Goal: Transaction & Acquisition: Purchase product/service

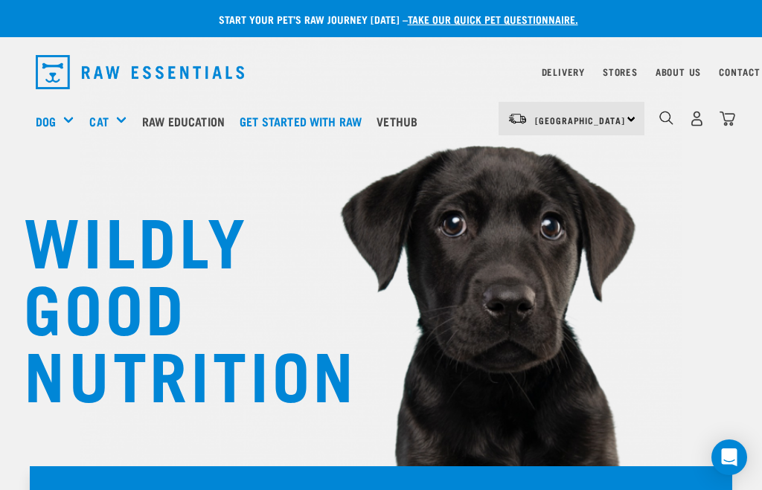
click at [583, 69] on link "Delivery" at bounding box center [563, 71] width 43 height 5
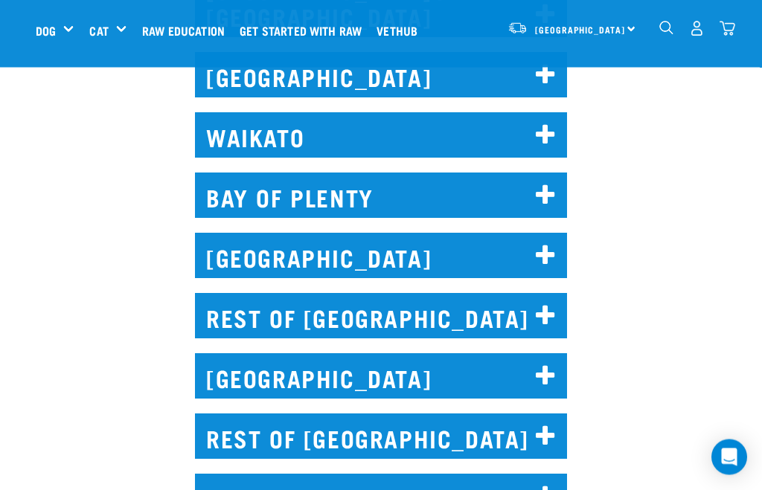
scroll to position [837, 0]
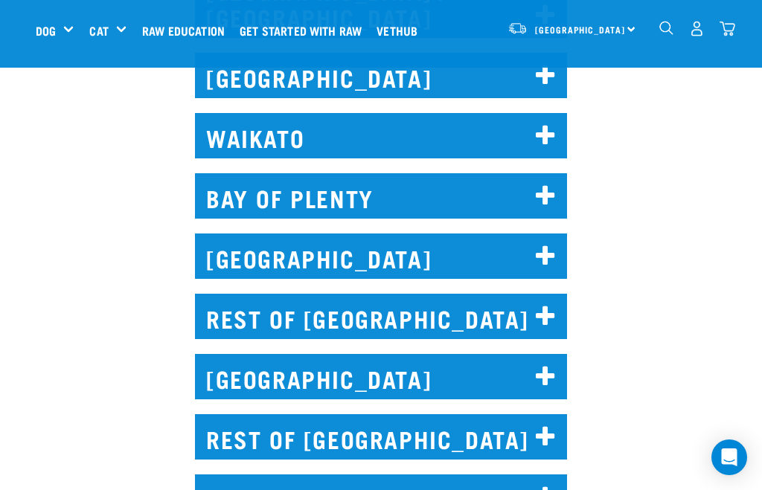
click at [534, 258] on h2 "WELLINGTON" at bounding box center [381, 256] width 372 height 45
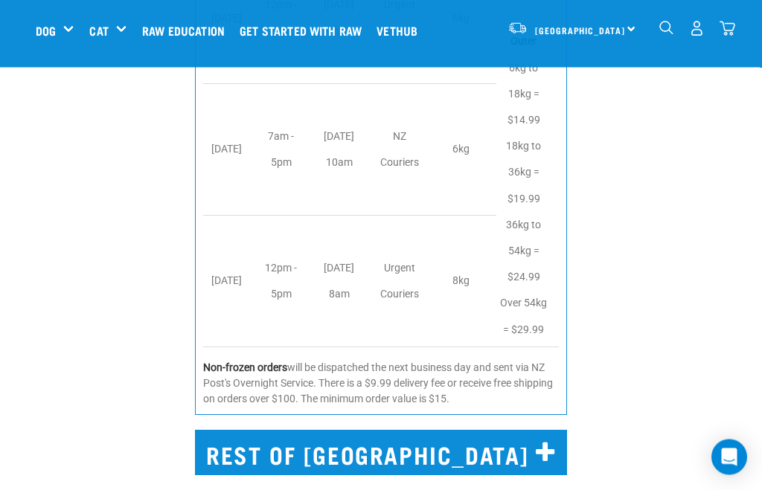
scroll to position [1623, 0]
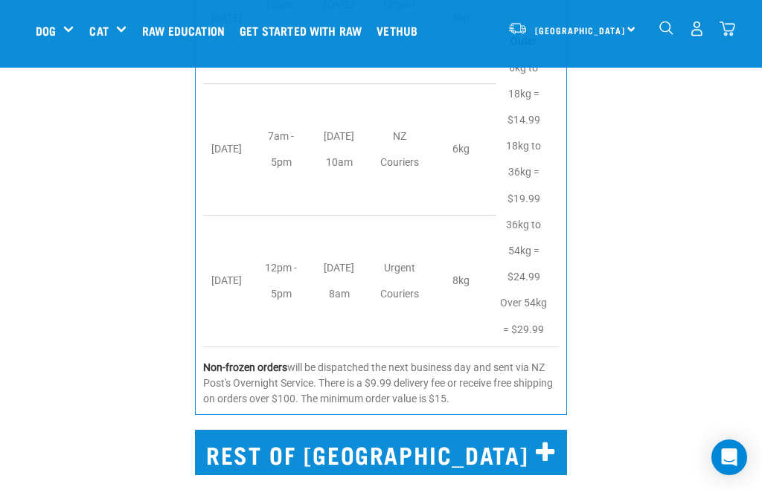
click at [704, 28] on img "dropdown navigation" at bounding box center [697, 29] width 16 height 16
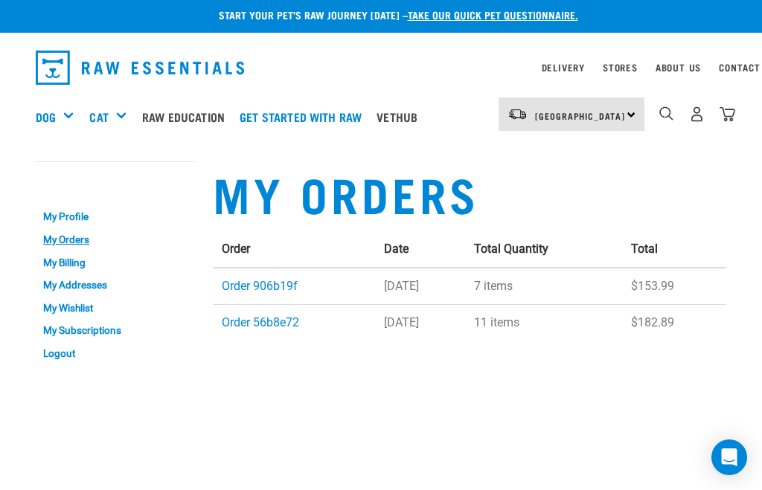
scroll to position [4, 0]
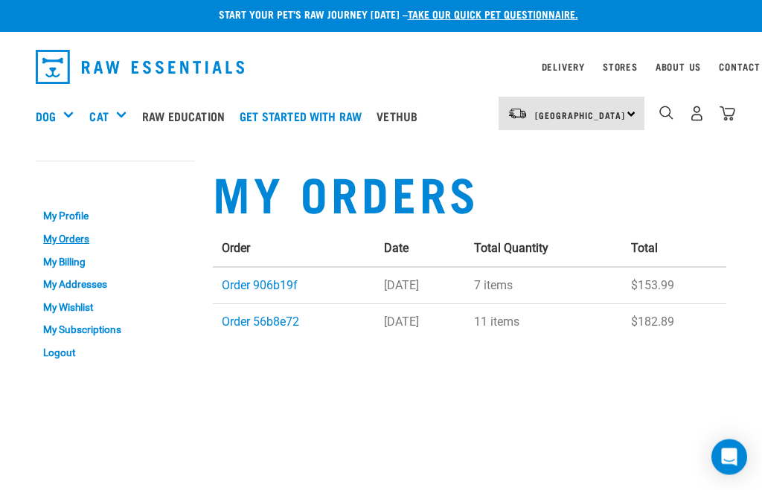
click at [282, 289] on link "Order 906b19f" at bounding box center [260, 286] width 76 height 14
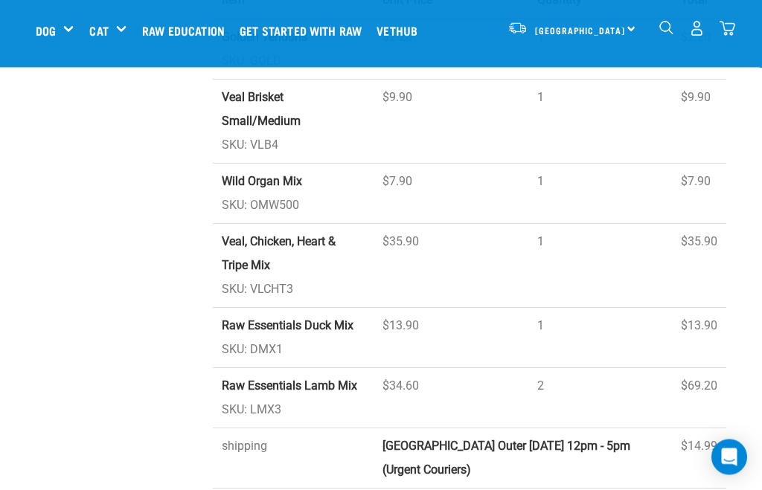
scroll to position [382, 0]
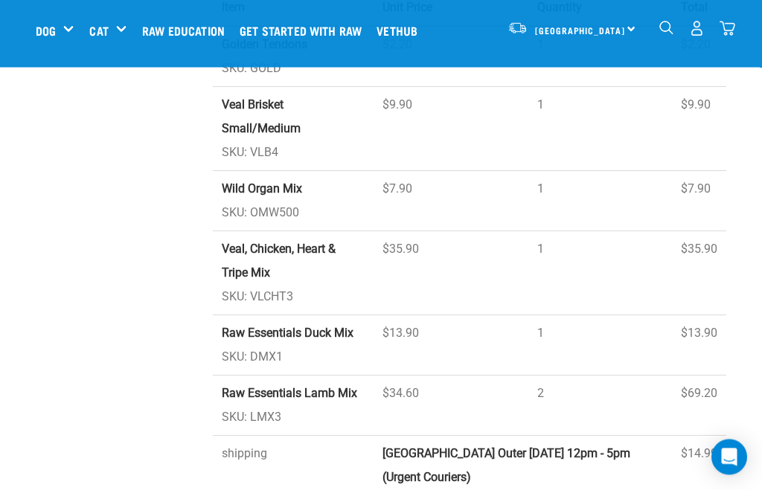
click at [569, 32] on span "[GEOGRAPHIC_DATA]" at bounding box center [580, 30] width 90 height 5
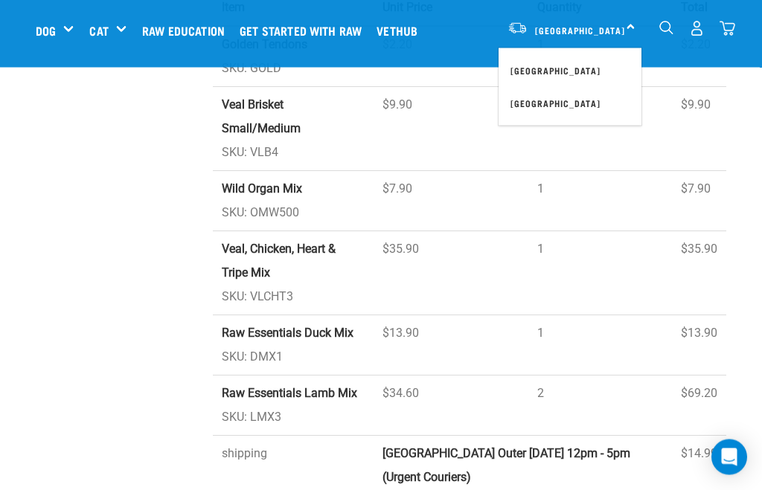
scroll to position [383, 0]
click at [572, 64] on link "[GEOGRAPHIC_DATA]" at bounding box center [570, 70] width 143 height 33
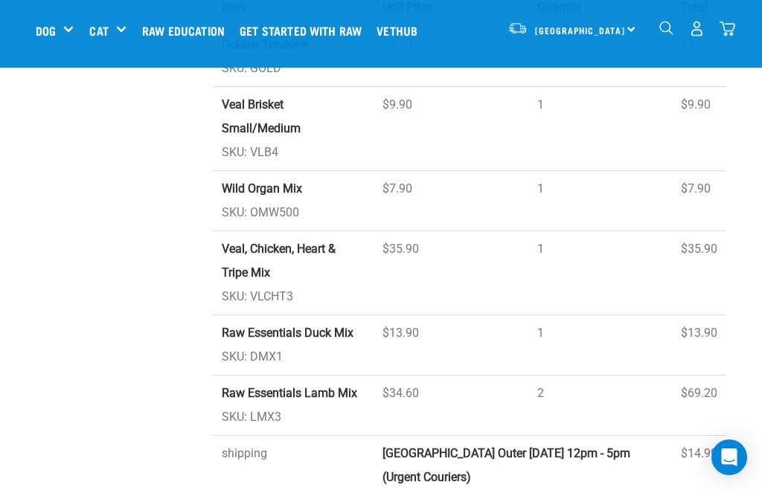
click at [634, 28] on div "North Island North Island South Island" at bounding box center [572, 28] width 146 height 33
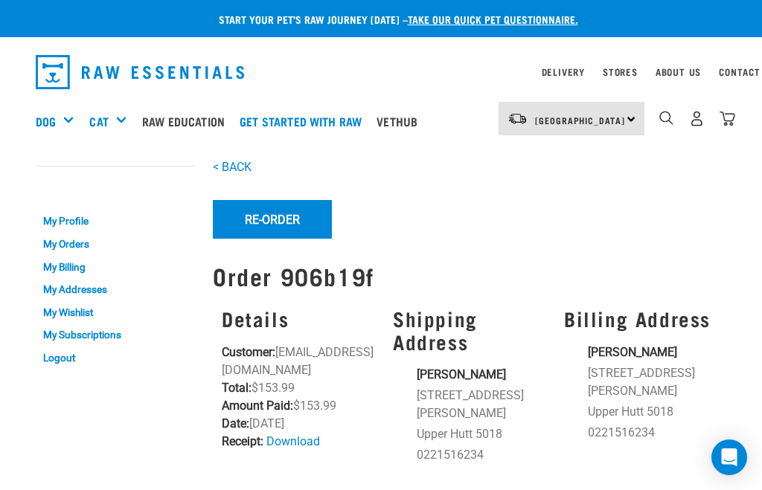
click at [569, 69] on link "Delivery" at bounding box center [563, 71] width 43 height 5
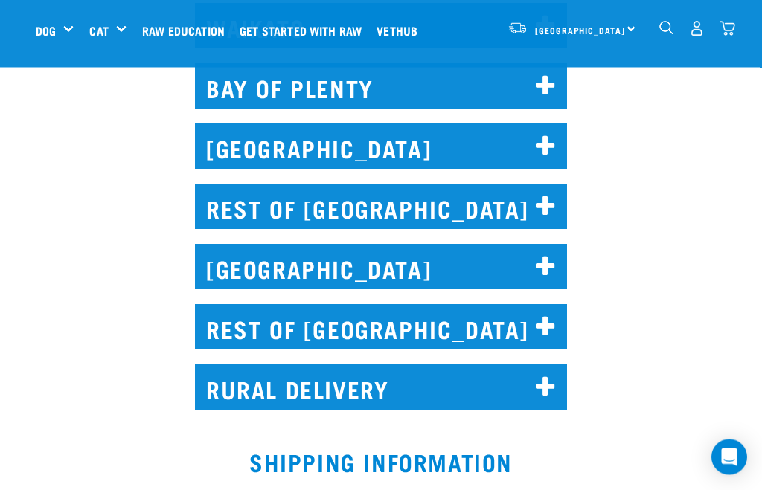
scroll to position [947, 0]
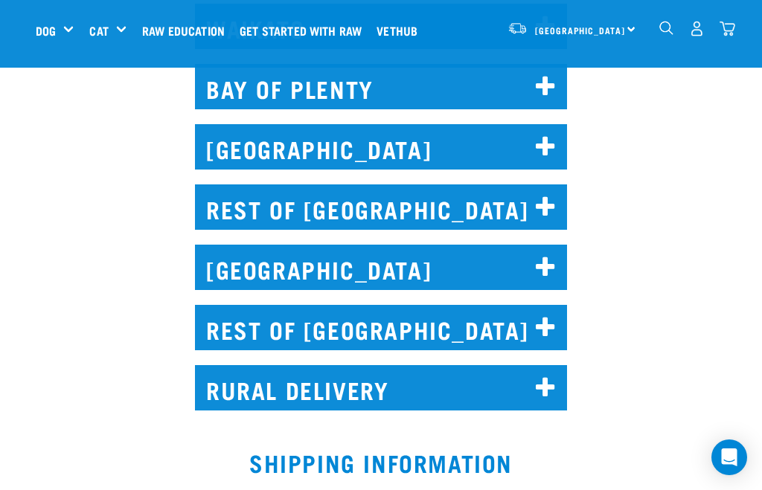
click at [544, 150] on icon at bounding box center [546, 147] width 20 height 24
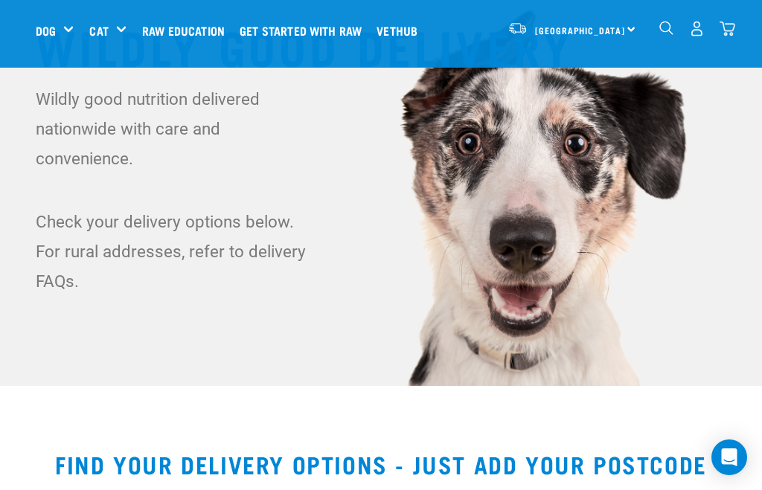
scroll to position [0, 0]
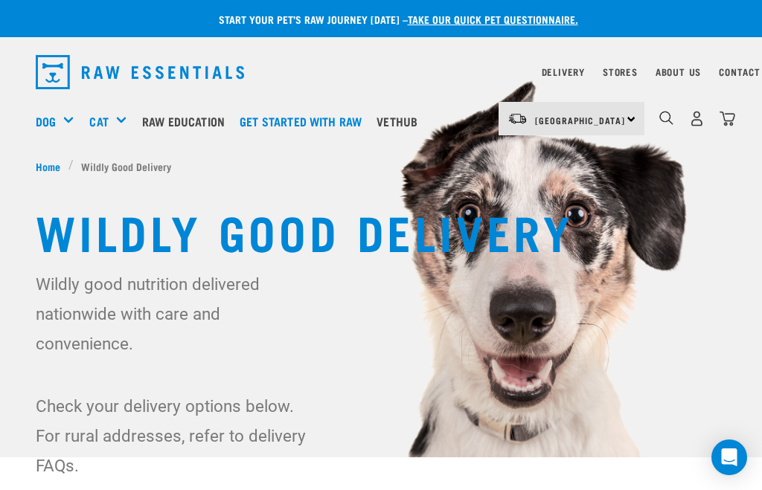
click at [698, 119] on img "dropdown navigation" at bounding box center [697, 119] width 16 height 16
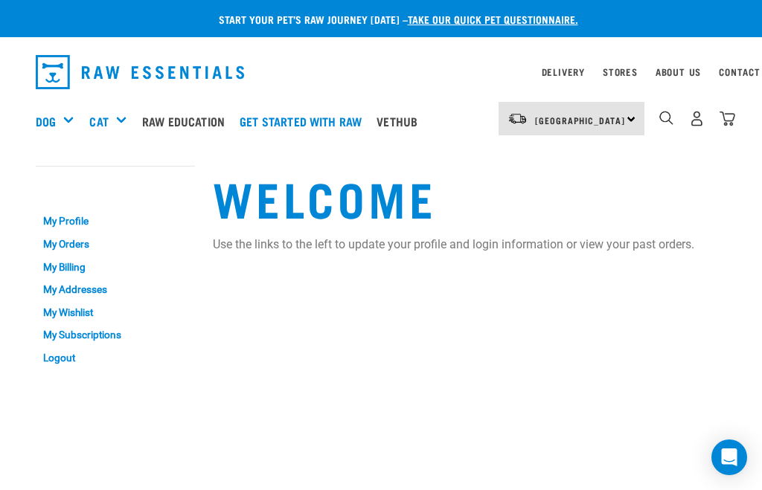
click at [110, 316] on link "My Wishlist" at bounding box center [115, 312] width 159 height 23
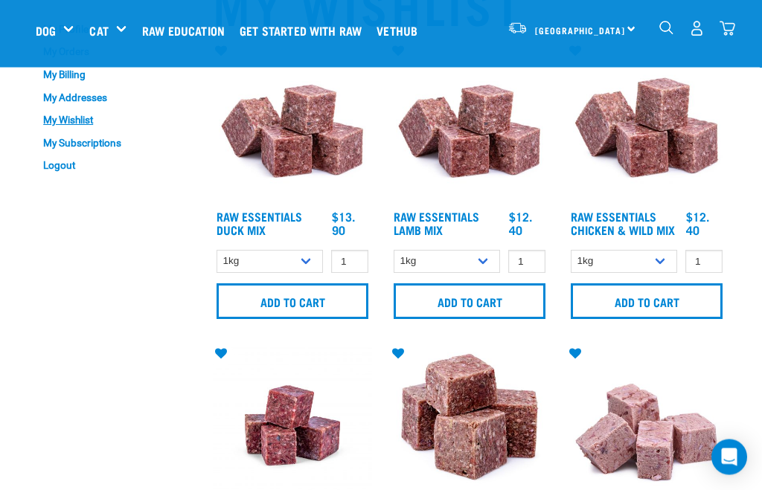
scroll to position [75, 0]
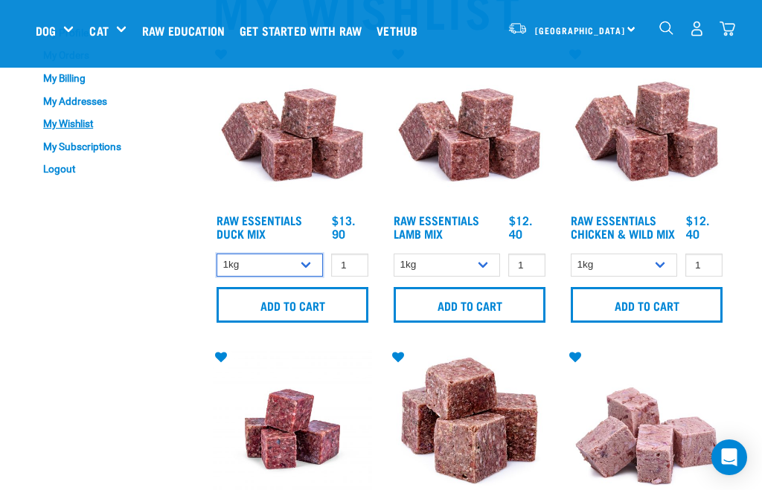
click at [310, 270] on select "1kg 3kg" at bounding box center [270, 265] width 106 height 23
select select "442098"
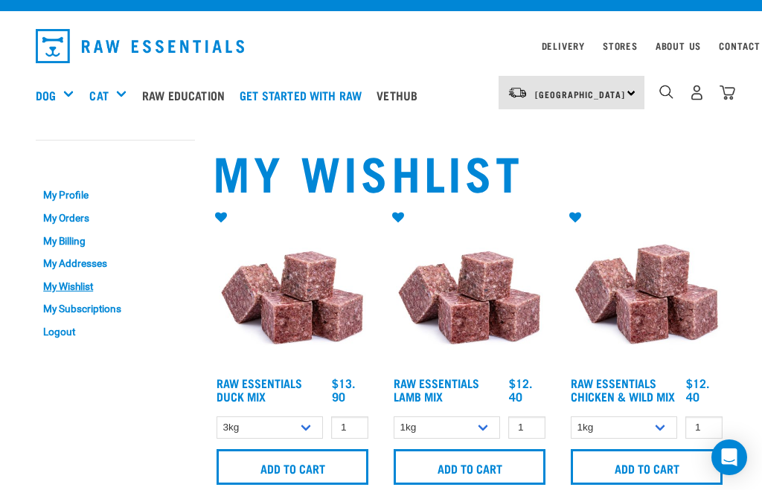
click at [302, 299] on img at bounding box center [292, 289] width 159 height 159
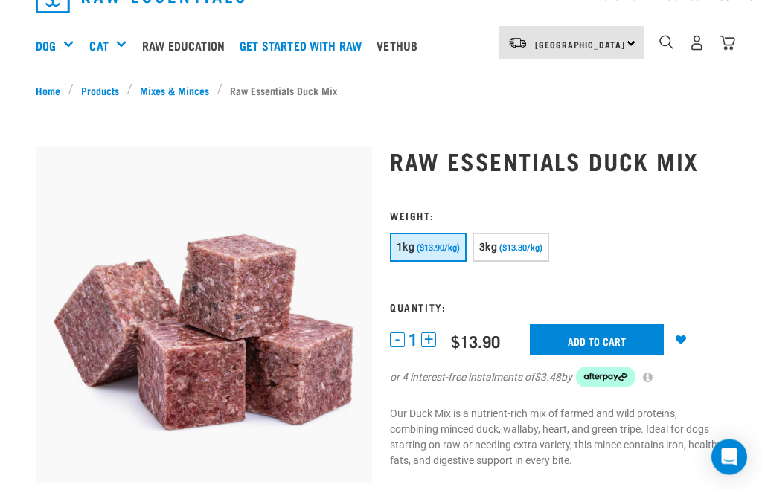
scroll to position [76, 0]
click at [539, 367] on div "or 4 interest-free instalments of $3.48 by" at bounding box center [558, 377] width 336 height 21
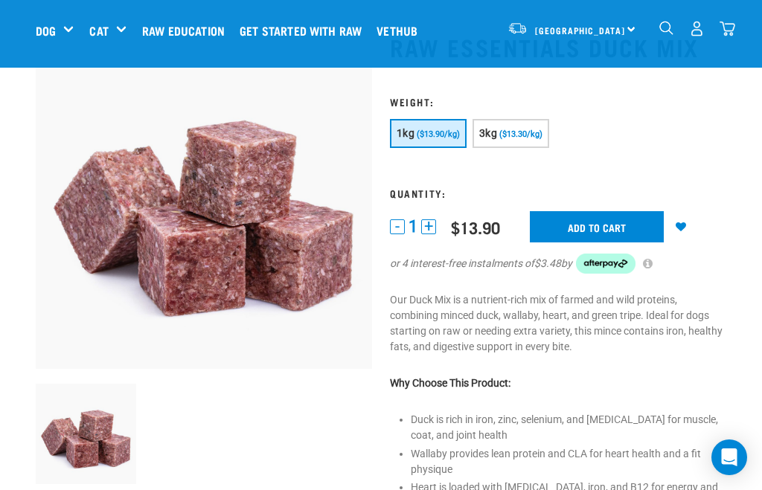
click at [527, 148] on button "3kg ($13.30/kg)" at bounding box center [511, 133] width 77 height 29
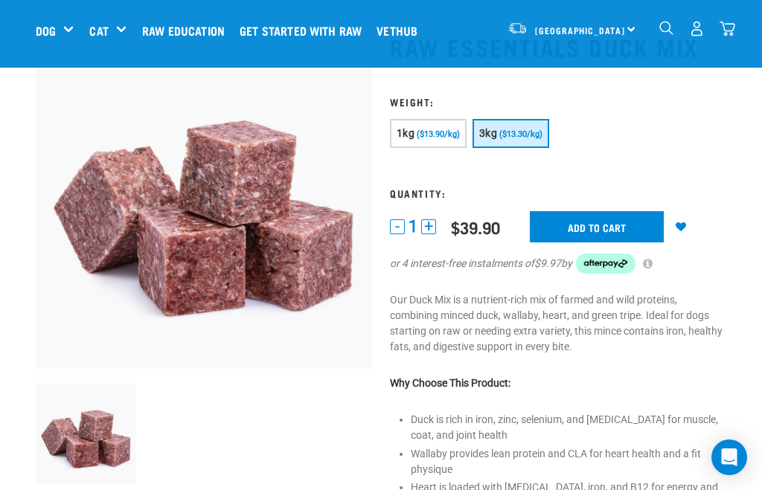
click at [621, 243] on input "Add to cart" at bounding box center [597, 226] width 134 height 31
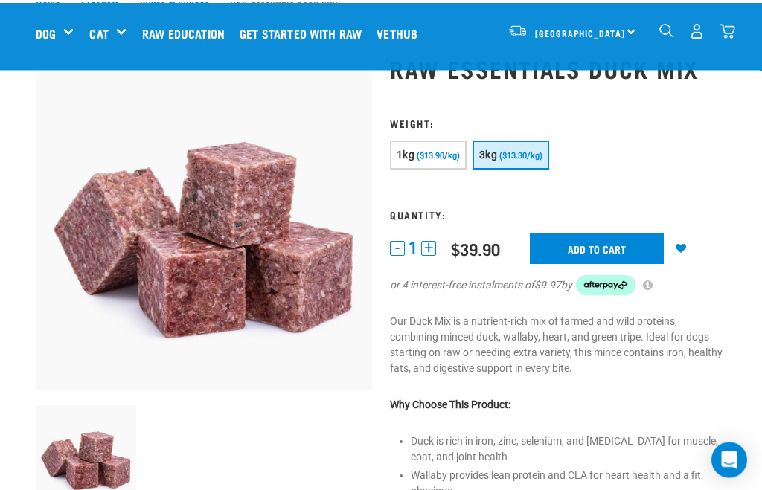
scroll to position [0, 0]
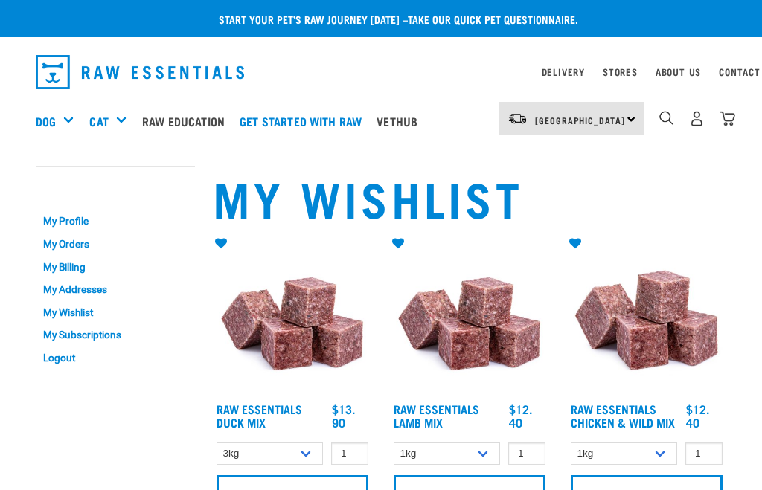
select select "442098"
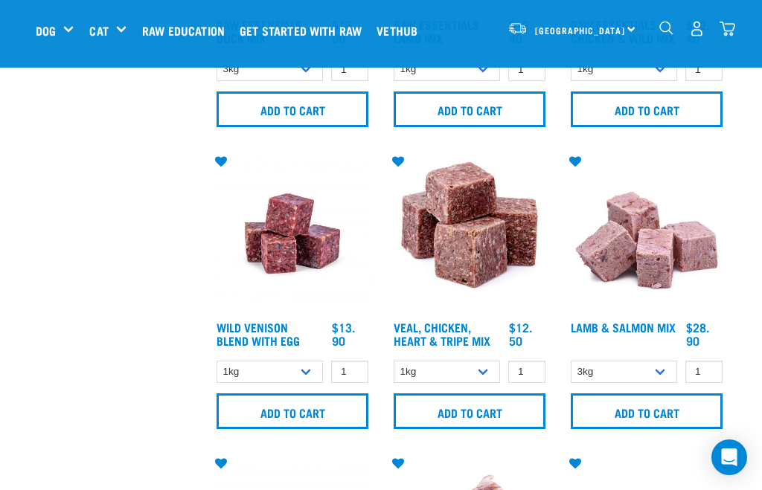
scroll to position [270, 0]
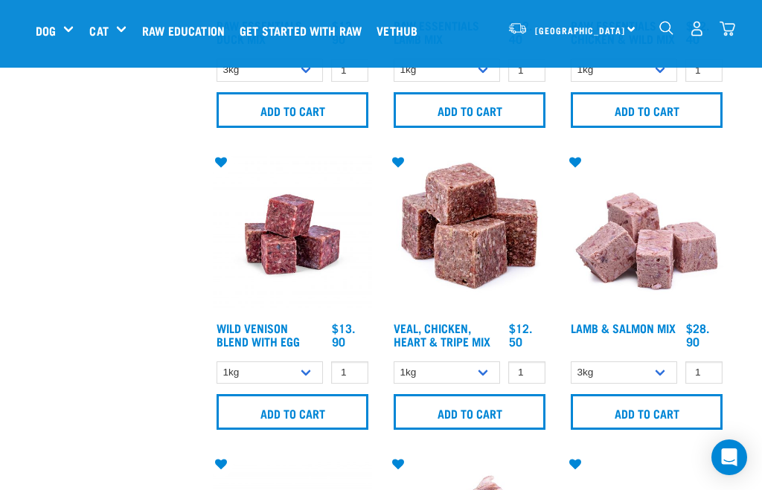
click at [675, 265] on img at bounding box center [646, 234] width 159 height 159
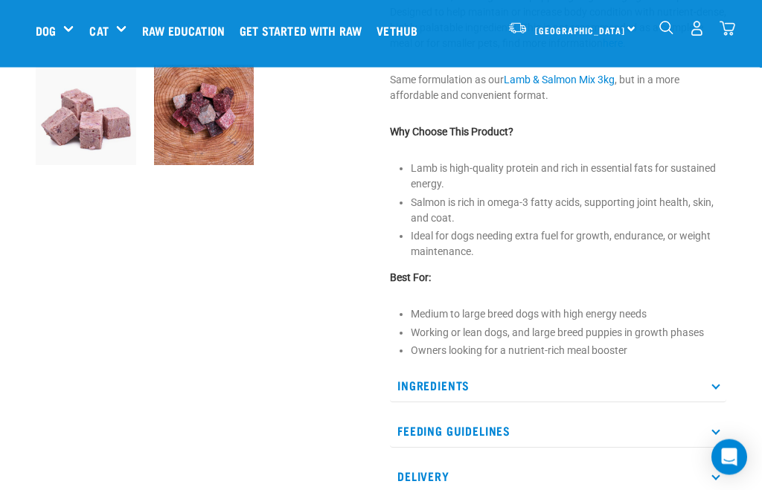
scroll to position [401, 0]
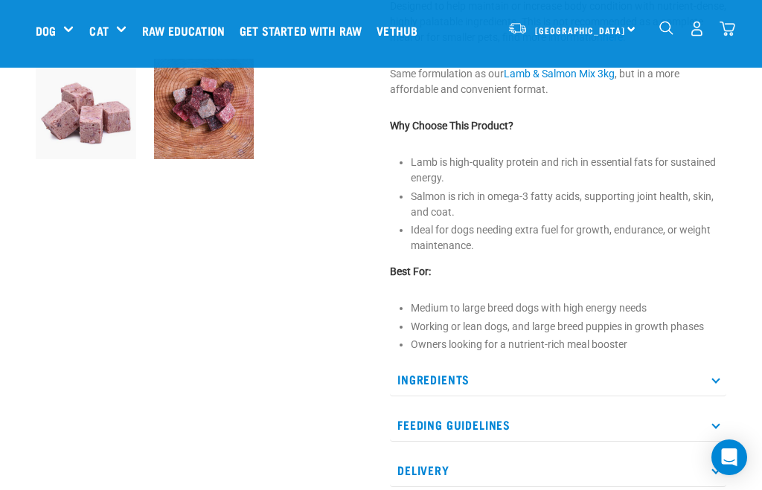
click at [717, 383] on p "Ingredients" at bounding box center [558, 379] width 336 height 33
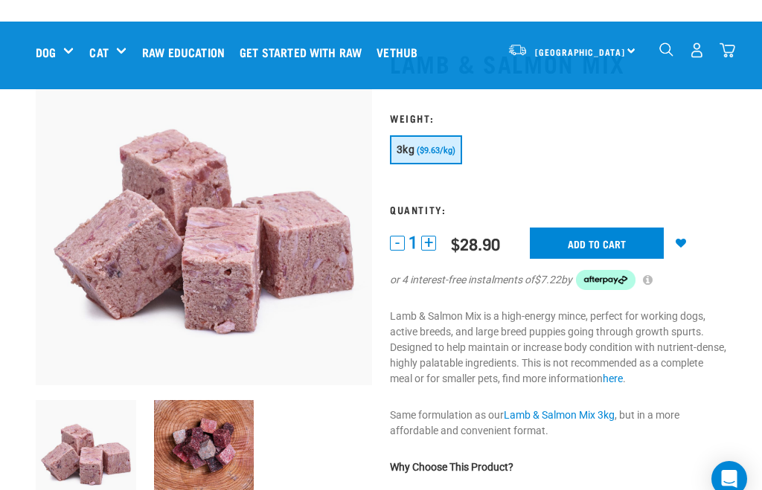
scroll to position [0, 0]
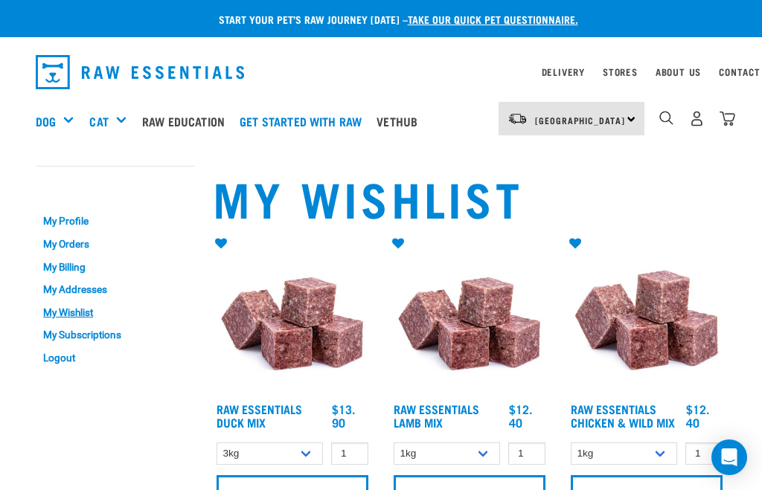
select select "442098"
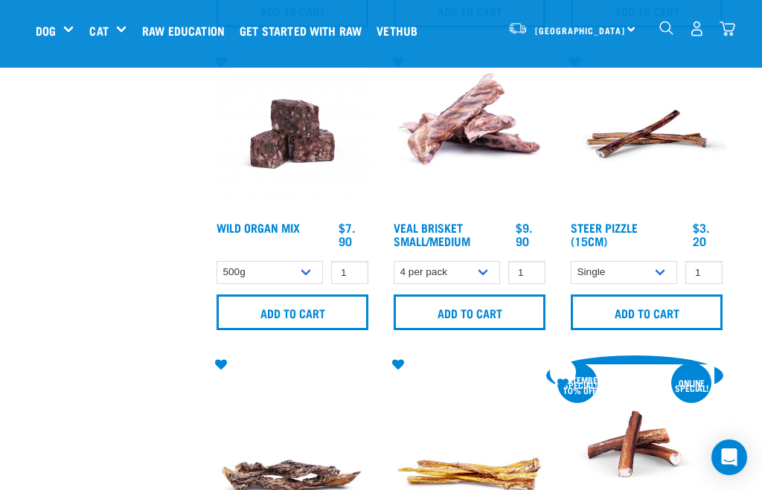
scroll to position [672, 0]
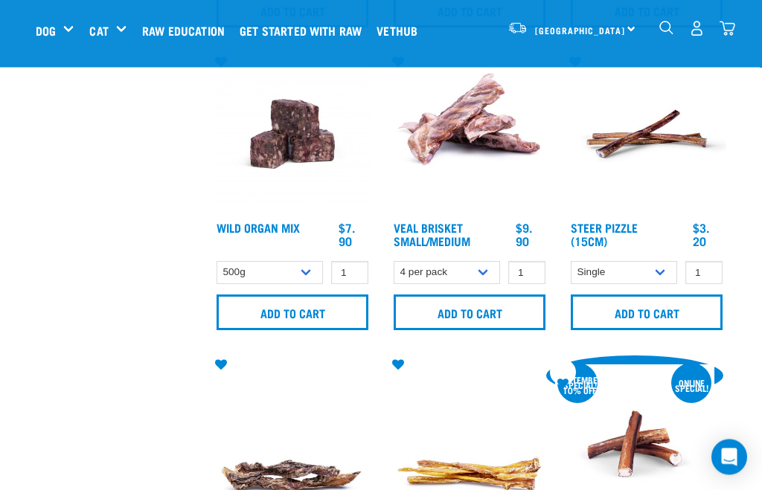
click at [513, 325] on input "Add to cart" at bounding box center [470, 313] width 152 height 36
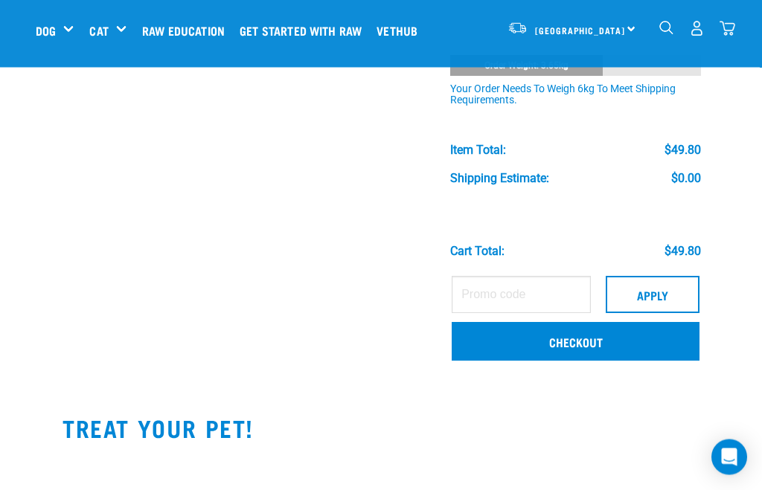
scroll to position [294, 0]
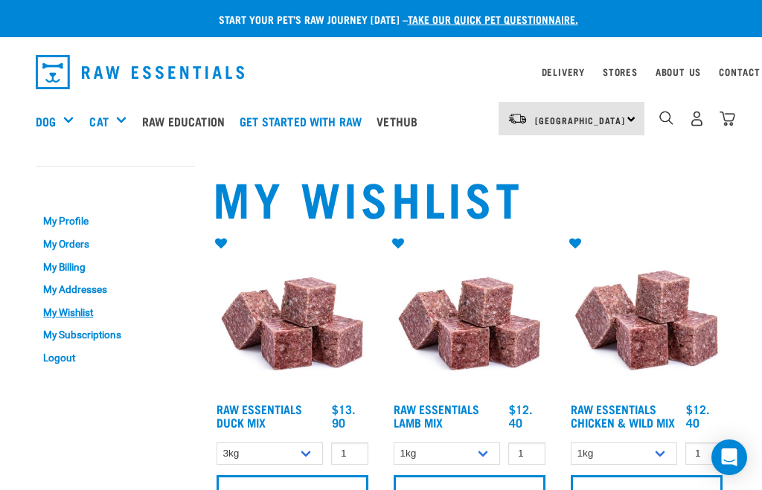
select select "442098"
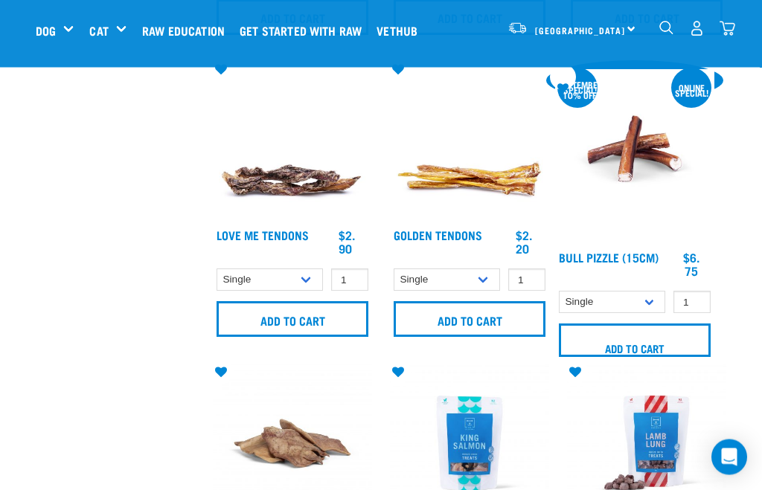
scroll to position [968, 0]
click at [673, 357] on input "Add to cart" at bounding box center [635, 340] width 152 height 33
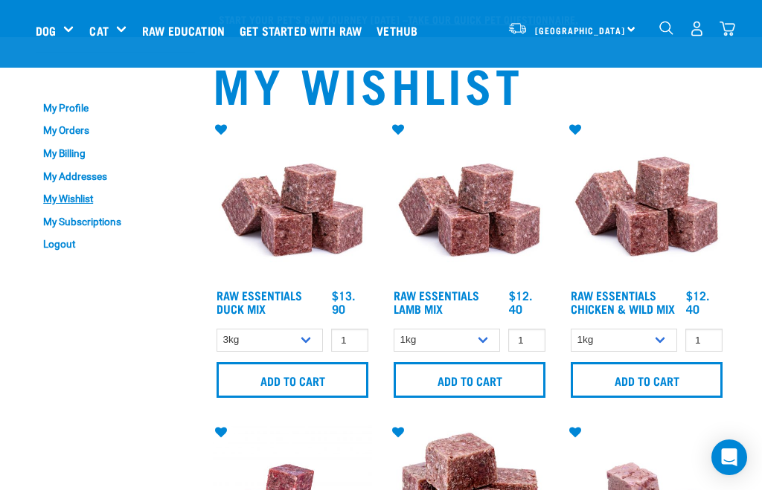
select select "442098"
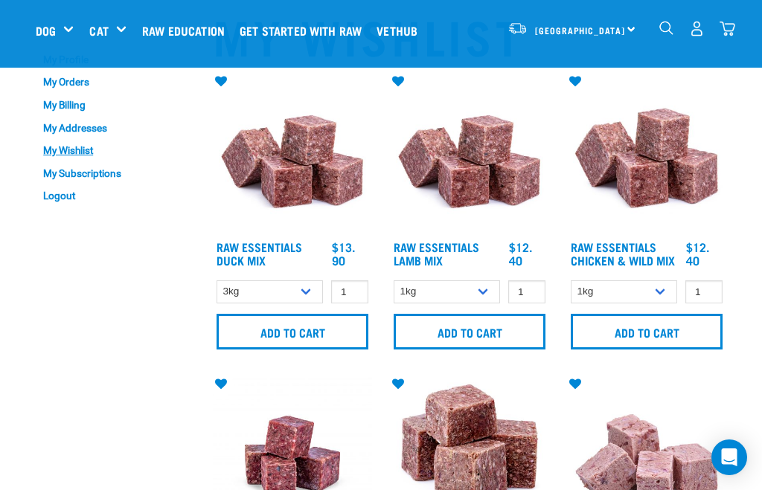
scroll to position [51, 0]
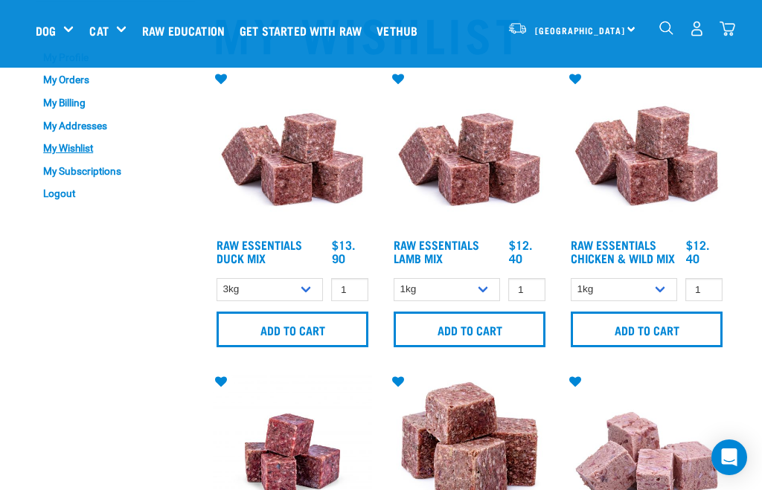
click at [636, 244] on link "Raw Essentials Chicken & Wild Mix" at bounding box center [623, 251] width 104 height 20
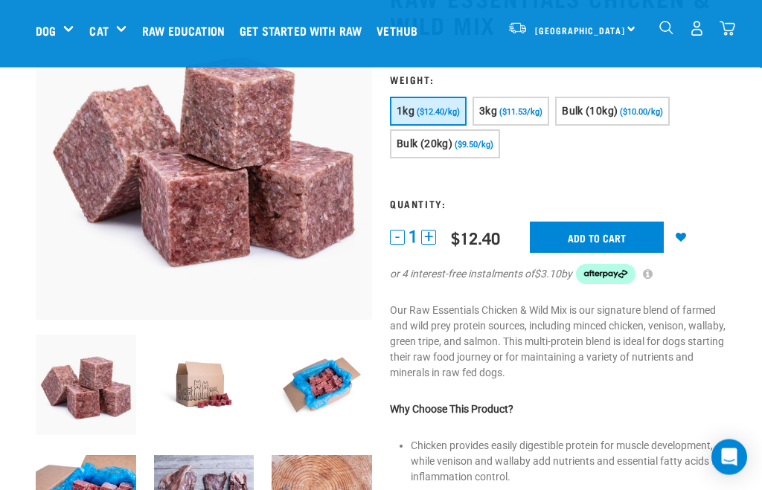
scroll to position [124, 0]
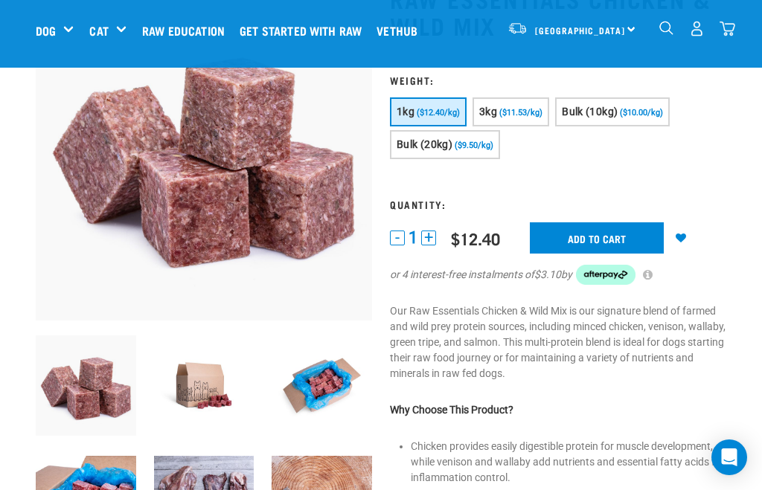
click at [620, 232] on input "Add to cart" at bounding box center [597, 238] width 134 height 31
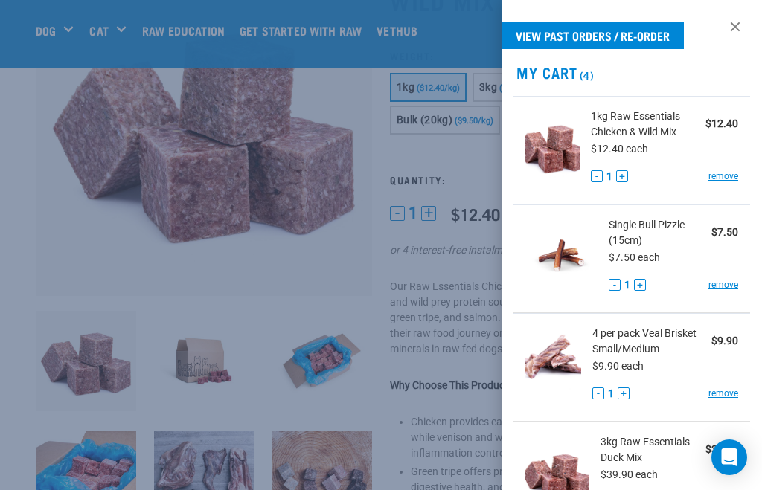
scroll to position [150, 0]
click at [353, 276] on div at bounding box center [381, 245] width 762 height 490
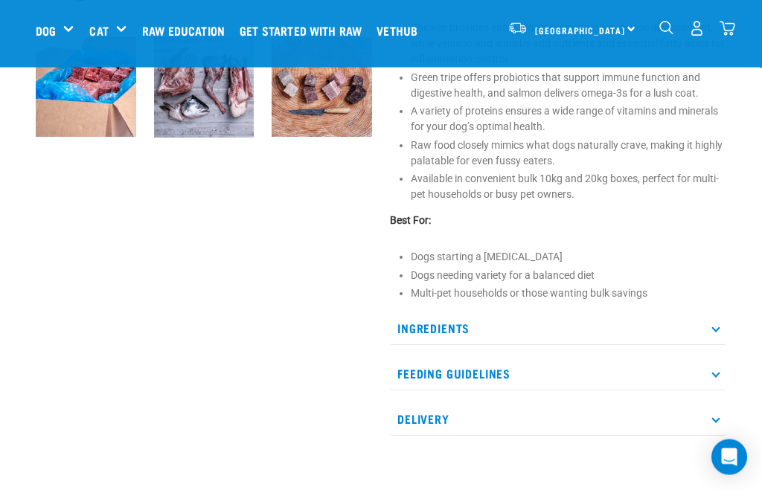
scroll to position [564, 0]
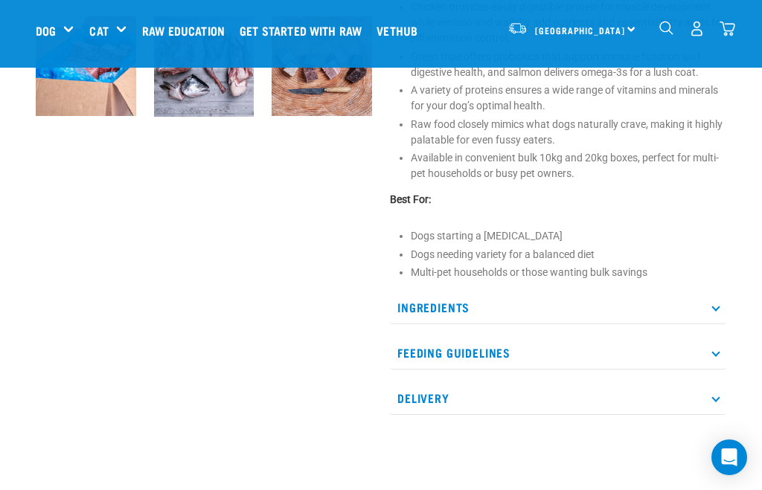
click at [723, 303] on p "Ingredients" at bounding box center [558, 307] width 336 height 33
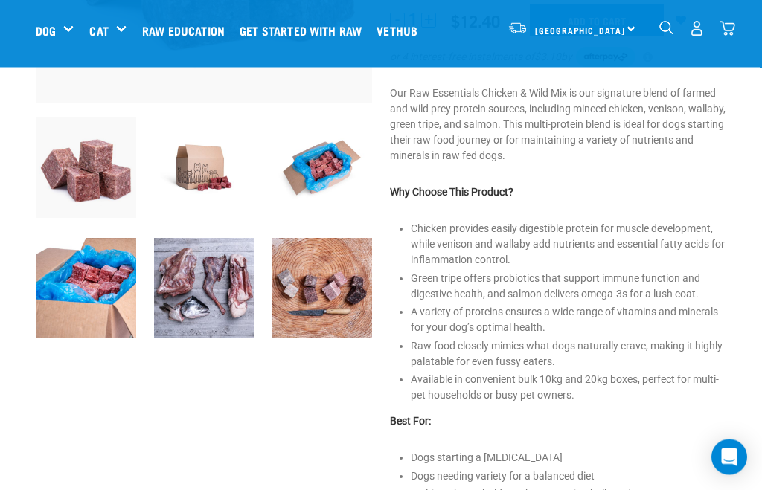
scroll to position [292, 0]
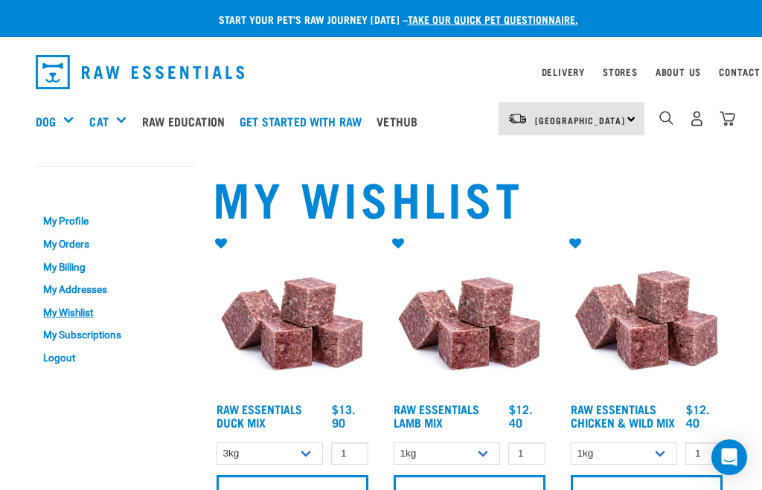
select select "442098"
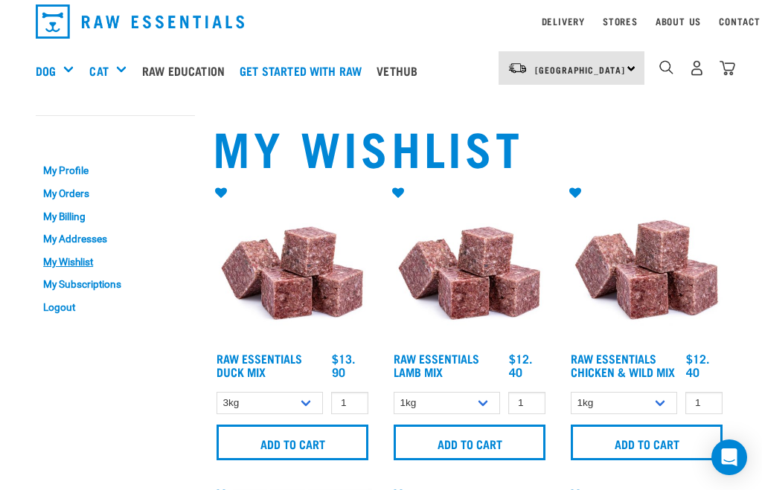
click at [648, 450] on input "Add to cart" at bounding box center [647, 443] width 152 height 36
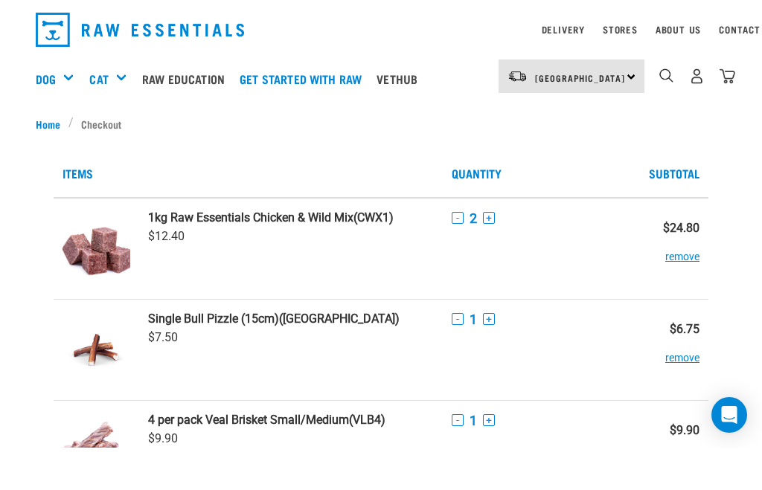
scroll to position [45, 0]
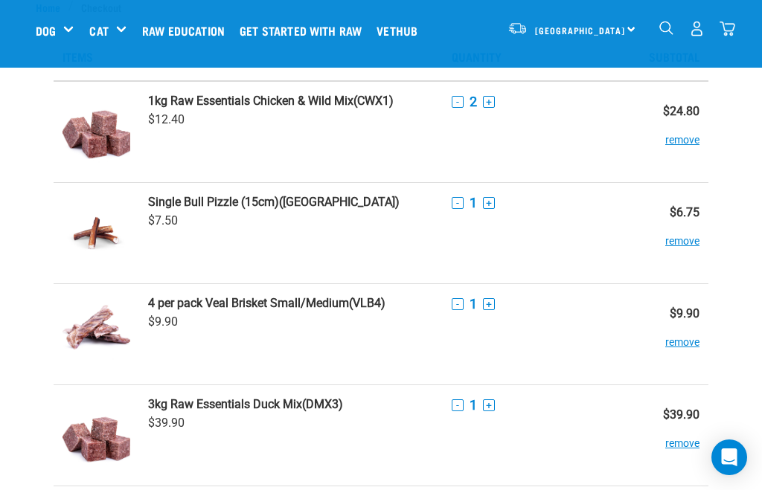
click at [457, 103] on button "-" at bounding box center [458, 102] width 12 height 12
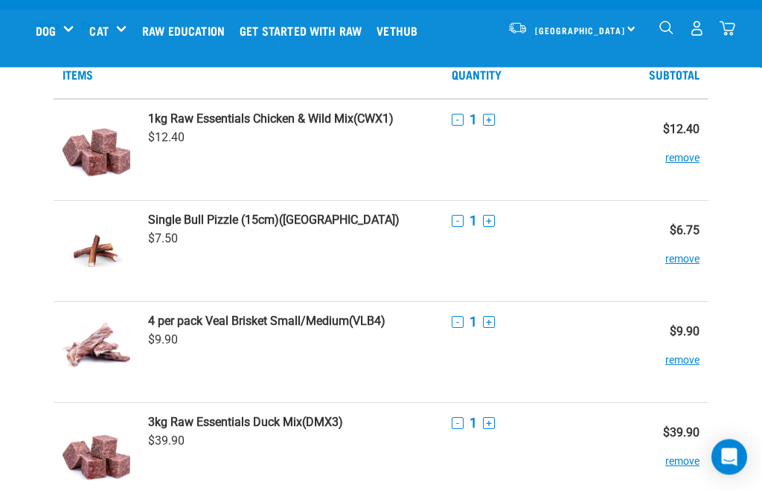
scroll to position [0, 0]
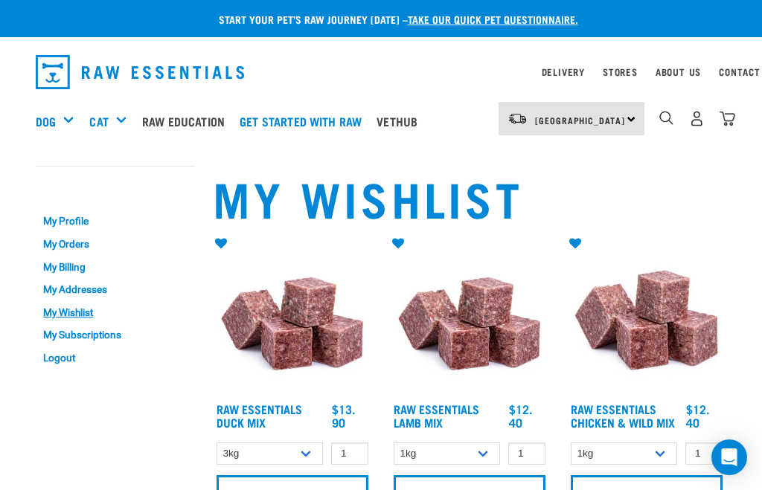
select select "442098"
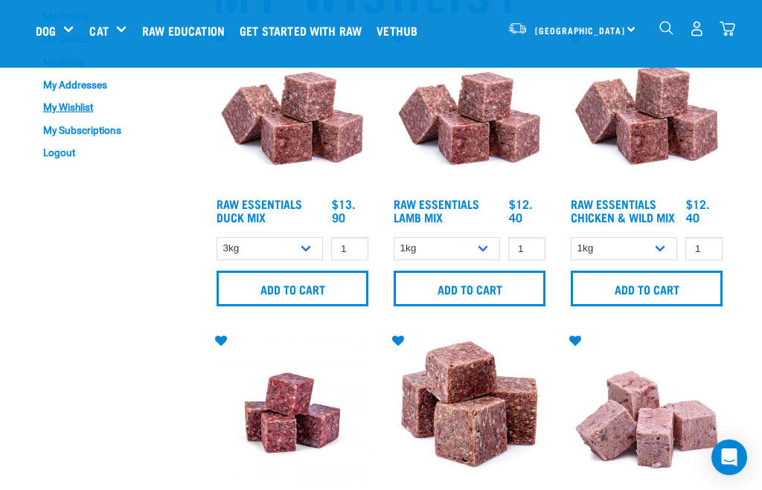
scroll to position [87, 0]
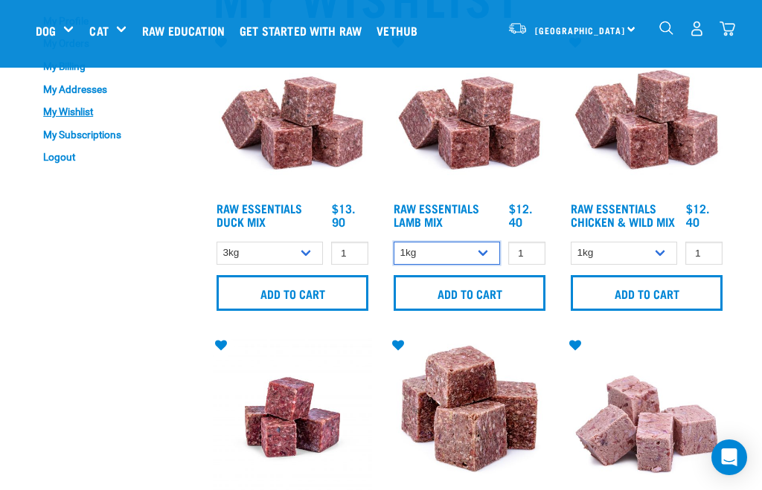
click at [482, 249] on select "1kg 3kg Bulk (10kg) Bulk (20kg)" at bounding box center [447, 253] width 106 height 23
select select "24"
click at [487, 162] on img at bounding box center [469, 114] width 159 height 159
click at [435, 205] on link "Raw Essentials Lamb Mix" at bounding box center [437, 215] width 86 height 20
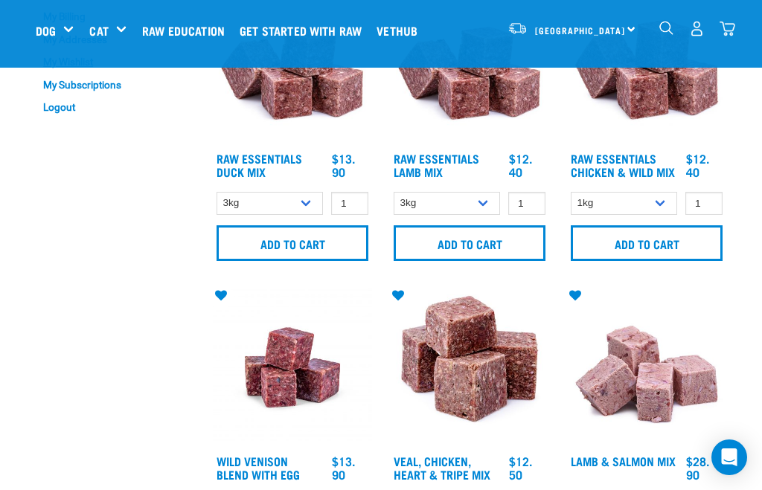
click at [447, 141] on img at bounding box center [469, 64] width 159 height 159
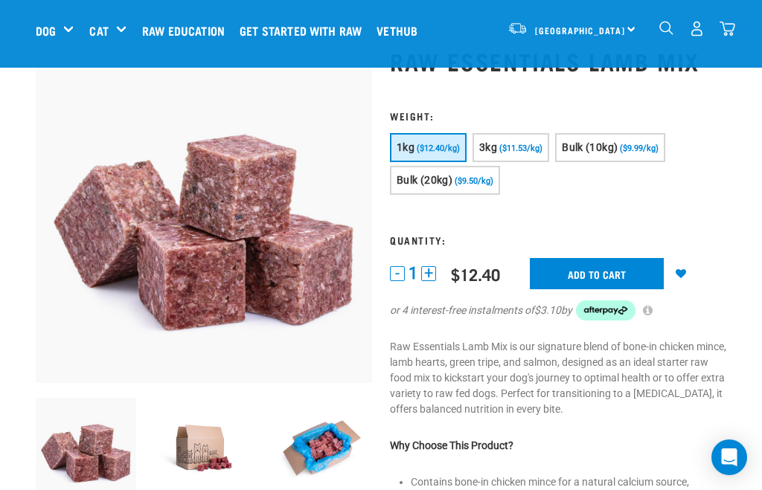
scroll to position [74, 0]
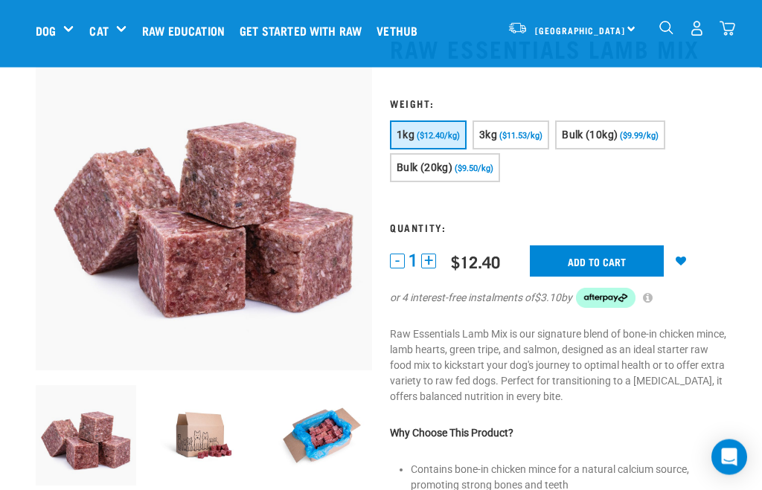
click at [538, 141] on span "($11.53/kg)" at bounding box center [520, 137] width 43 height 10
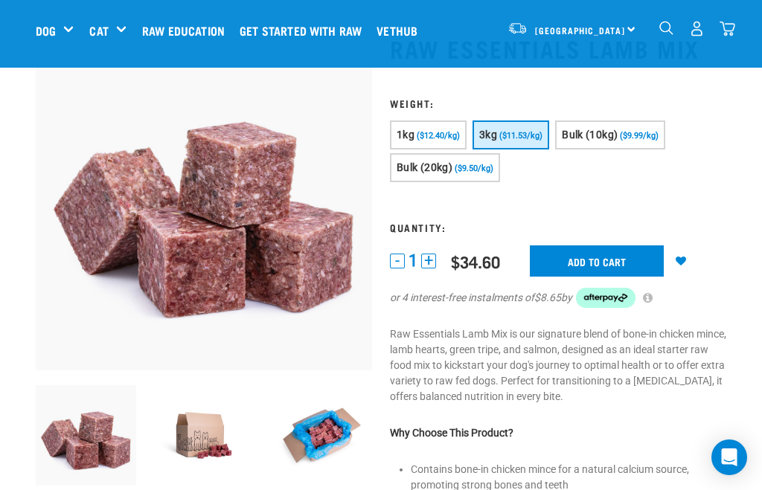
click at [633, 277] on input "Add to cart" at bounding box center [597, 261] width 134 height 31
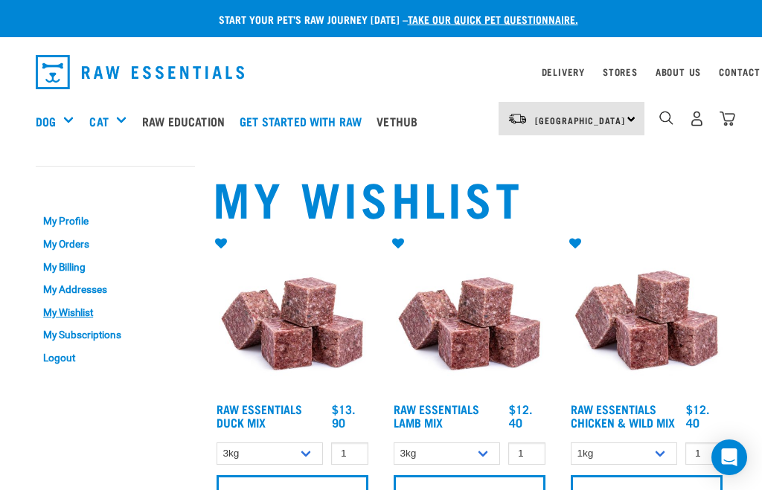
select select "442098"
select select "24"
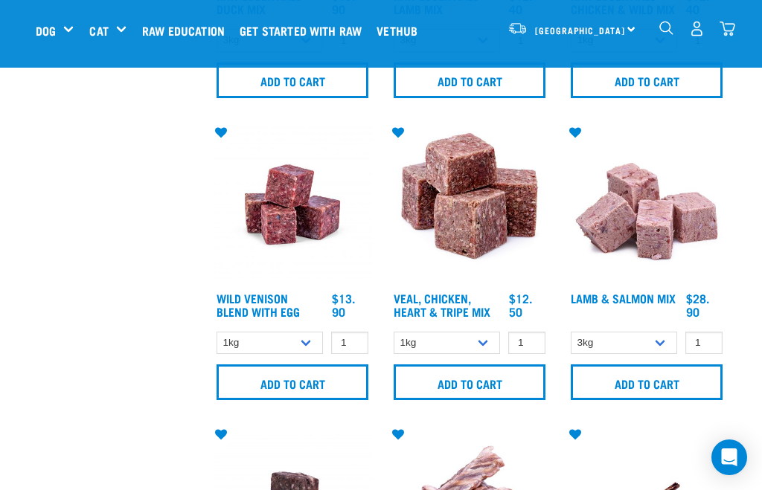
scroll to position [299, 0]
click at [403, 138] on icon at bounding box center [398, 133] width 26 height 12
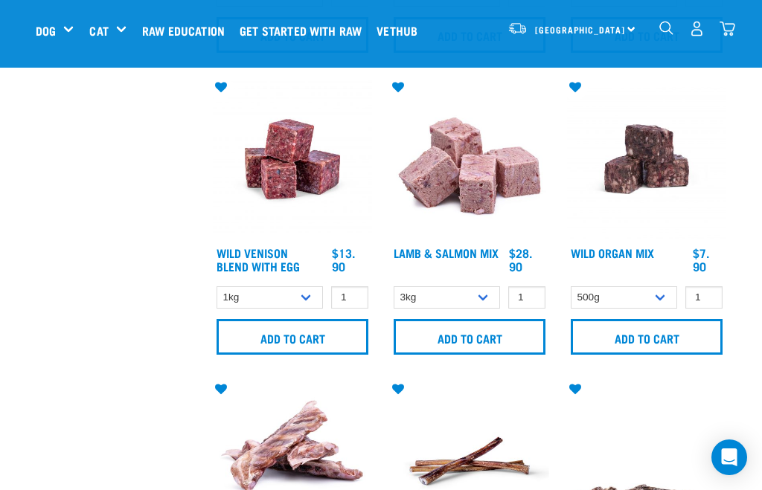
scroll to position [345, 0]
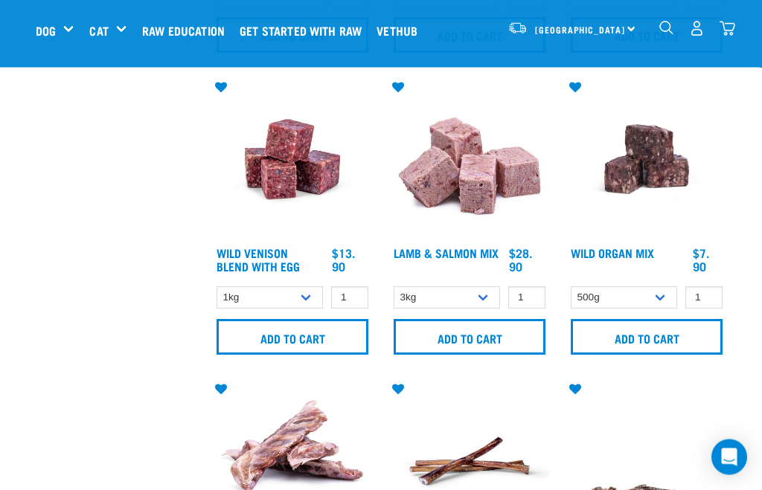
click at [290, 267] on link "Wild Venison Blend with Egg" at bounding box center [258, 260] width 83 height 20
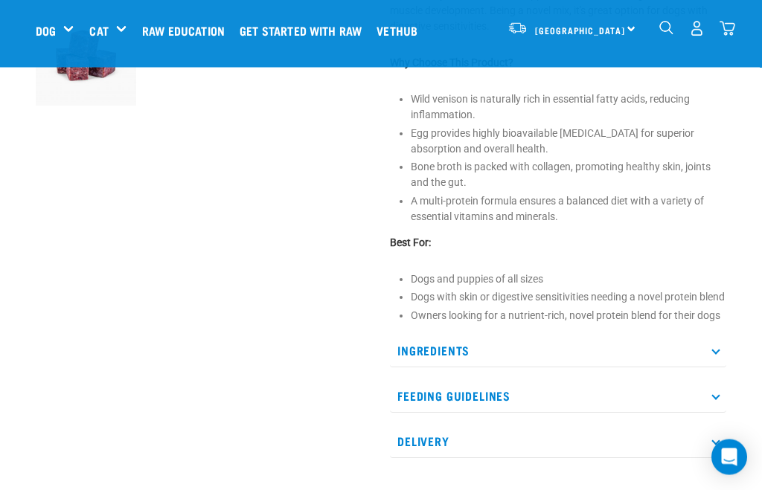
scroll to position [455, 0]
click at [719, 368] on p "Ingredients" at bounding box center [558, 350] width 336 height 33
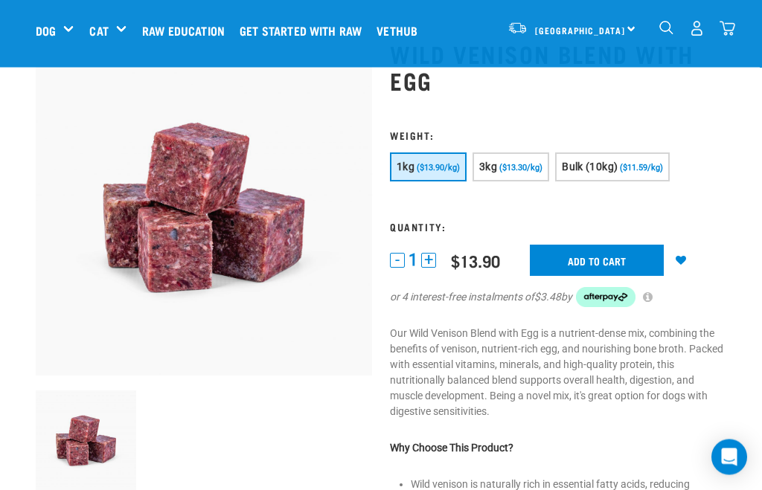
scroll to position [66, 0]
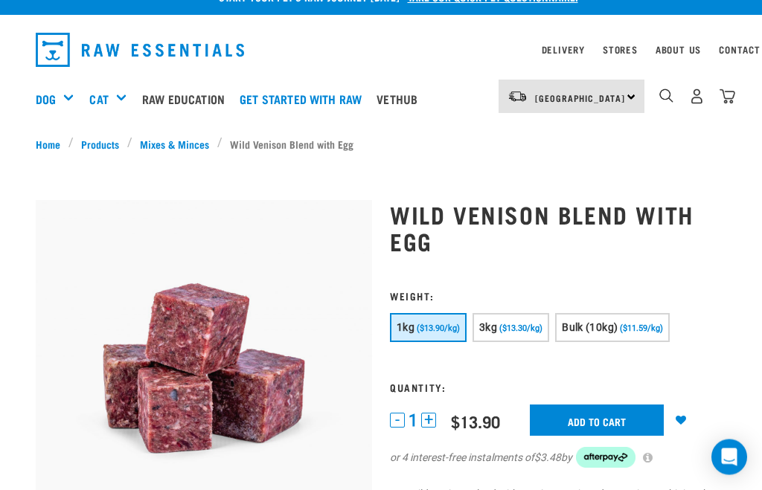
click at [608, 418] on input "Add to cart" at bounding box center [597, 421] width 134 height 31
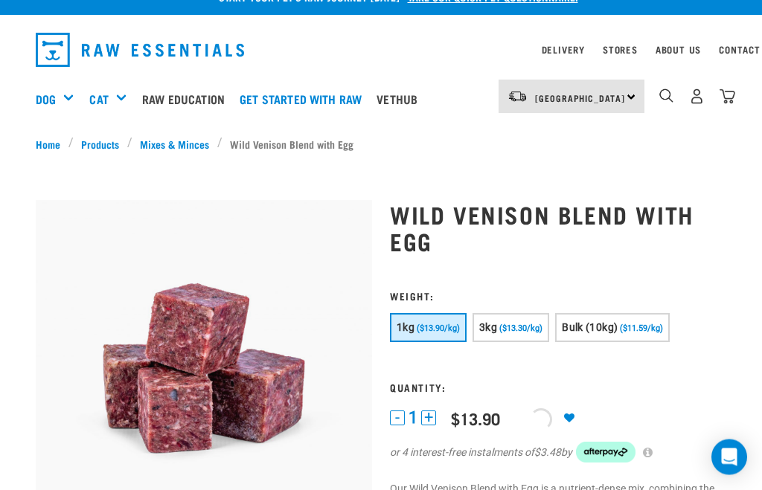
scroll to position [22, 0]
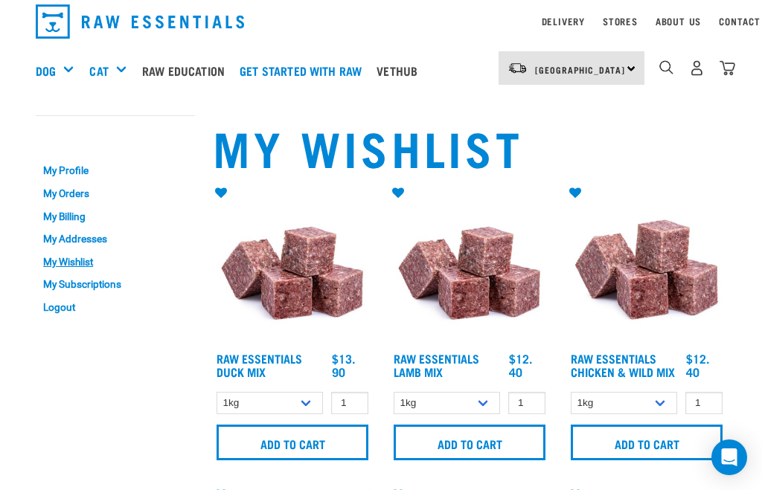
click at [734, 69] on img "dropdown navigation" at bounding box center [728, 68] width 16 height 16
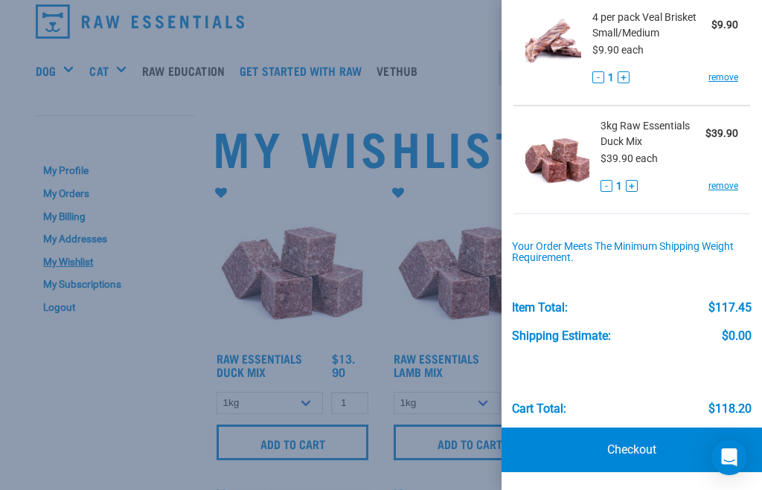
scroll to position [532, 0]
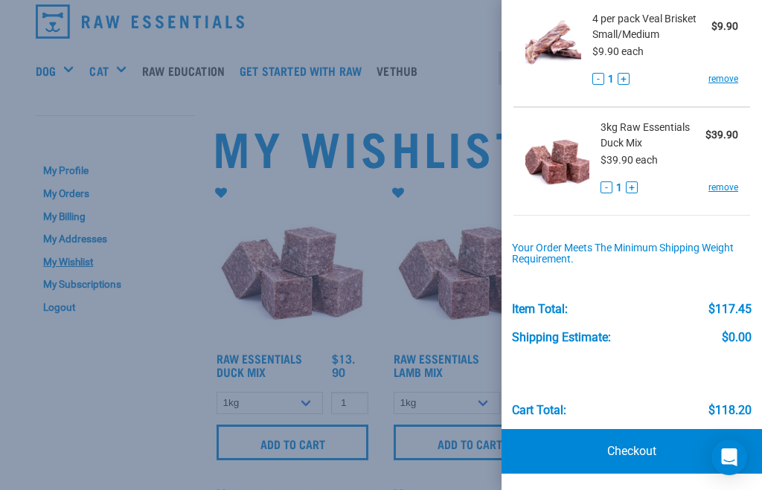
click at [139, 418] on div at bounding box center [381, 245] width 762 height 490
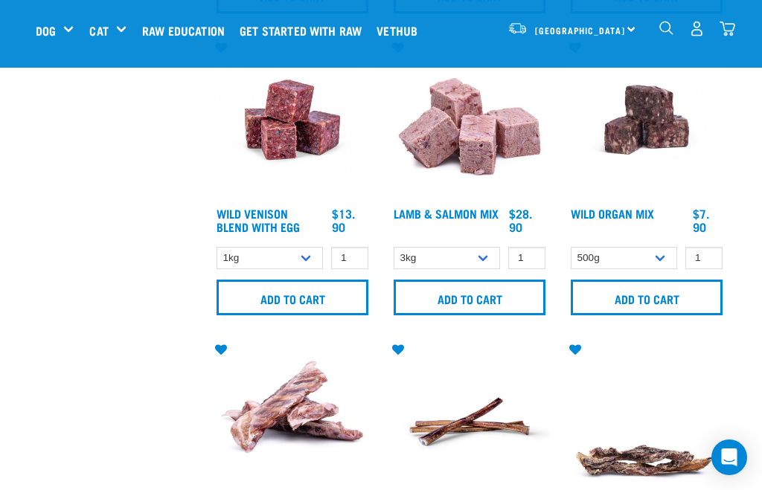
scroll to position [379, 0]
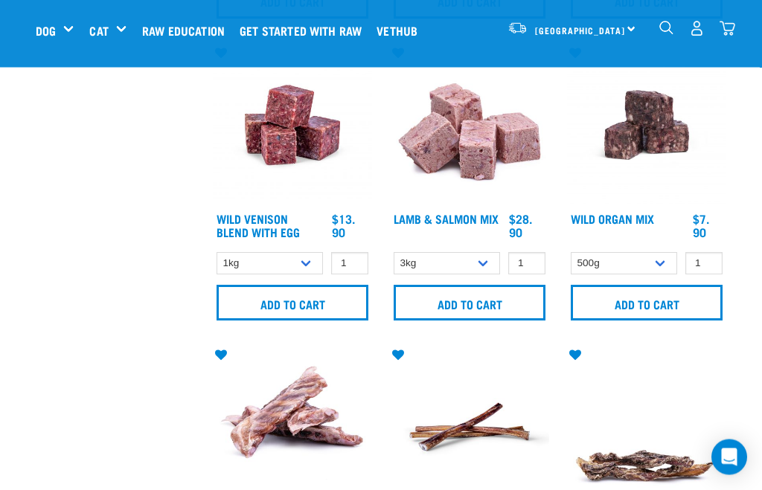
click at [677, 304] on input "Add to cart" at bounding box center [647, 304] width 152 height 36
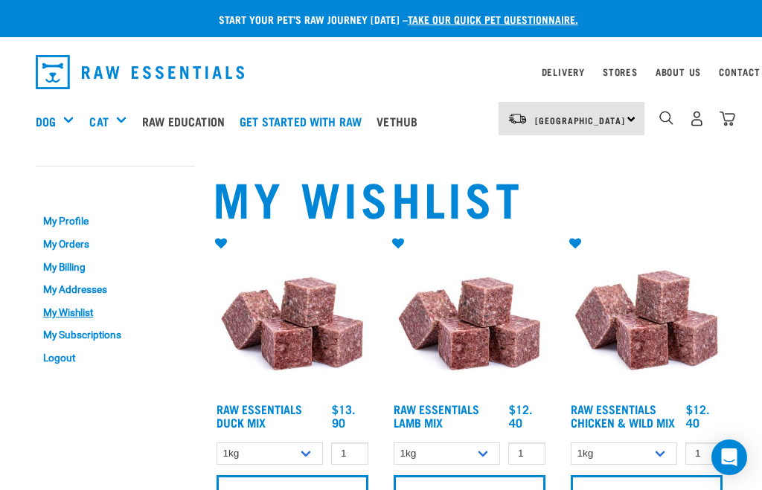
click at [0, 0] on div "Shop All Dog" at bounding box center [0, 0] width 0 height 0
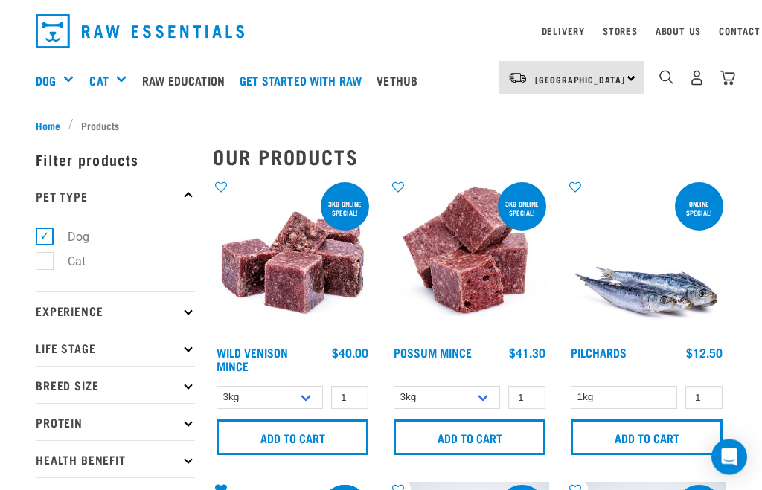
scroll to position [42, 0]
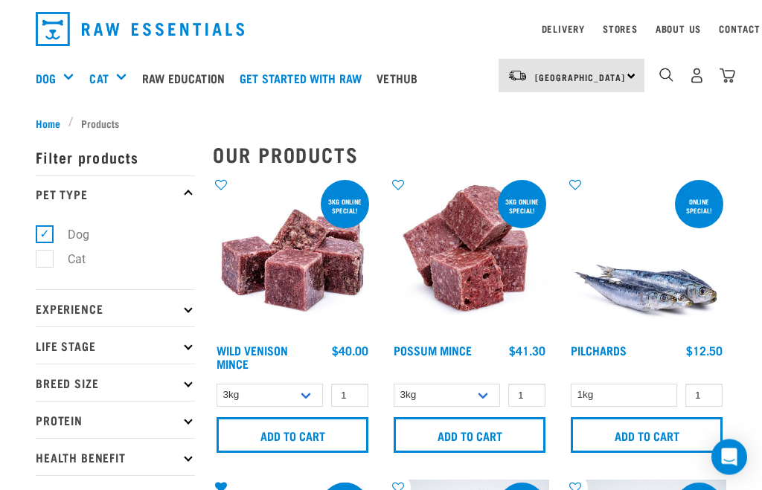
click at [319, 261] on img at bounding box center [292, 257] width 159 height 159
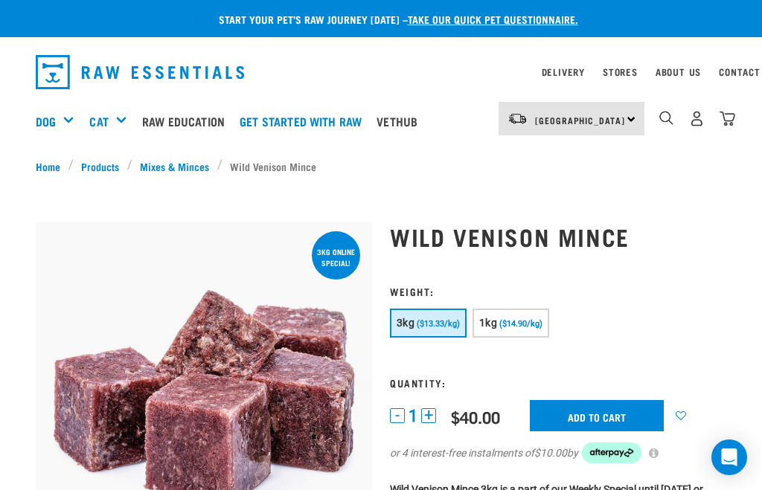
click at [735, 120] on img "dropdown navigation" at bounding box center [728, 119] width 16 height 16
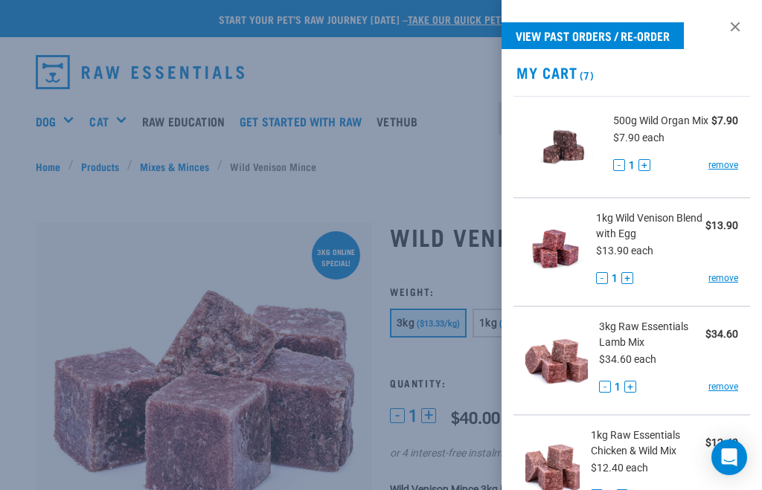
click at [272, 236] on div at bounding box center [381, 245] width 762 height 490
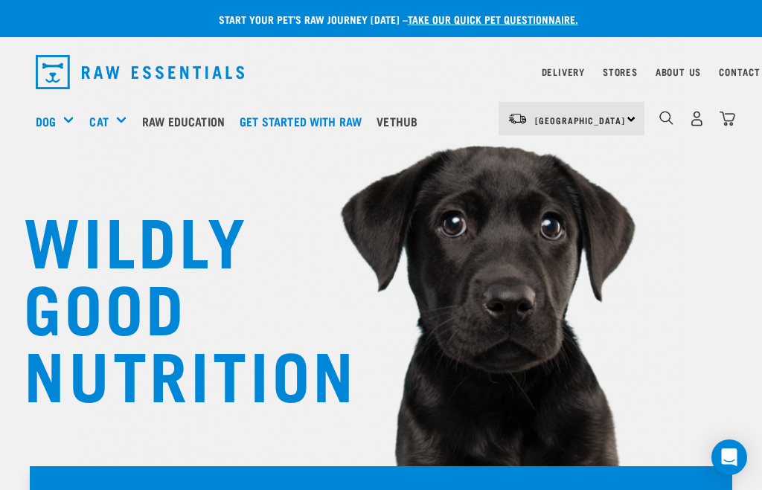
click at [733, 118] on img "dropdown navigation" at bounding box center [728, 119] width 16 height 16
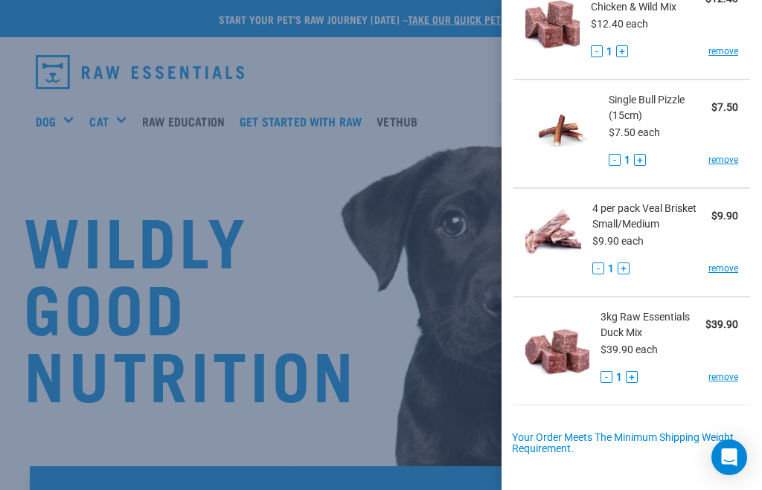
scroll to position [450, 0]
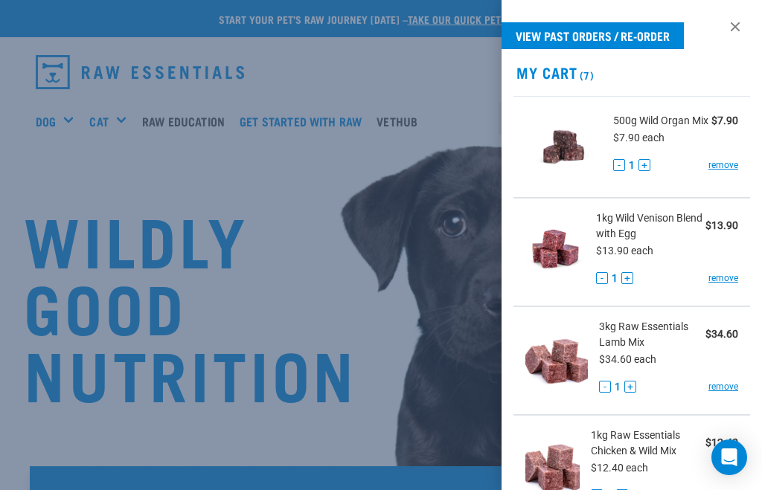
click at [327, 229] on div at bounding box center [381, 245] width 762 height 490
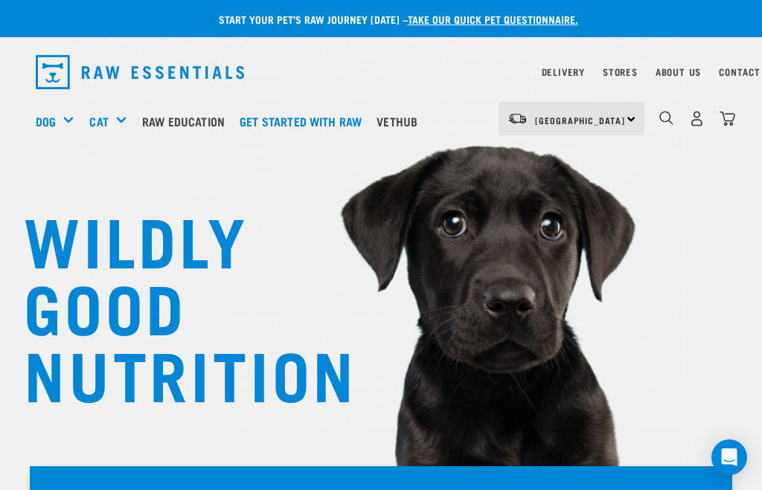
scroll to position [0, 0]
click at [0, 0] on div "Mixes & Minces" at bounding box center [0, 0] width 0 height 0
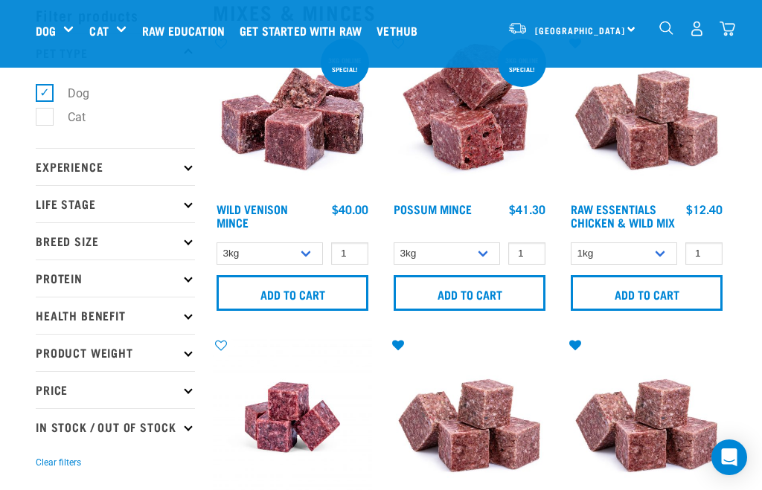
scroll to position [64, 0]
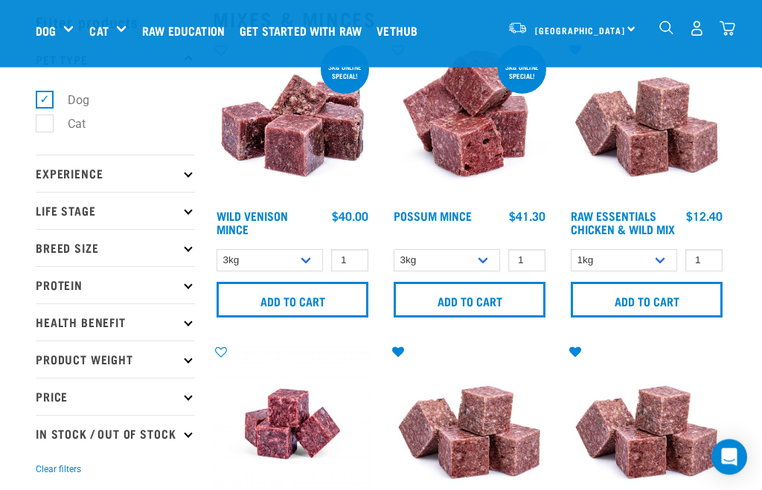
click at [735, 22] on div "[GEOGRAPHIC_DATA] [GEOGRAPHIC_DATA] [GEOGRAPHIC_DATA] Dog Shop All Dog Get Star…" at bounding box center [381, 31] width 714 height 60
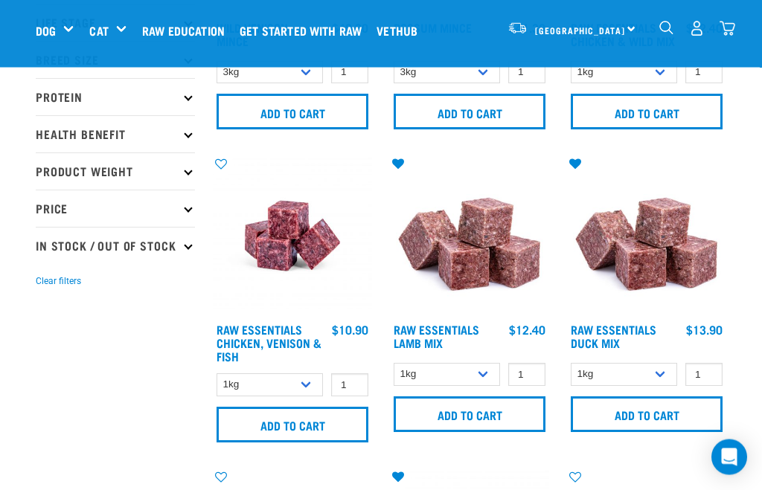
scroll to position [253, 0]
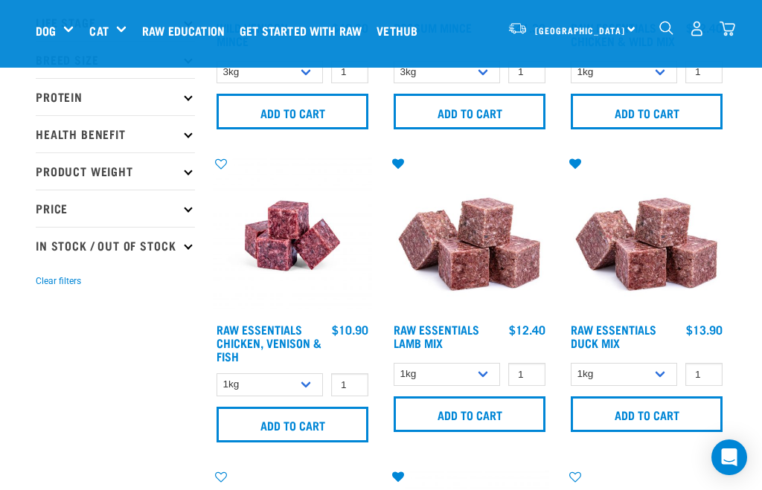
click at [301, 344] on link "Raw Essentials Chicken, Venison & Fish" at bounding box center [269, 342] width 105 height 33
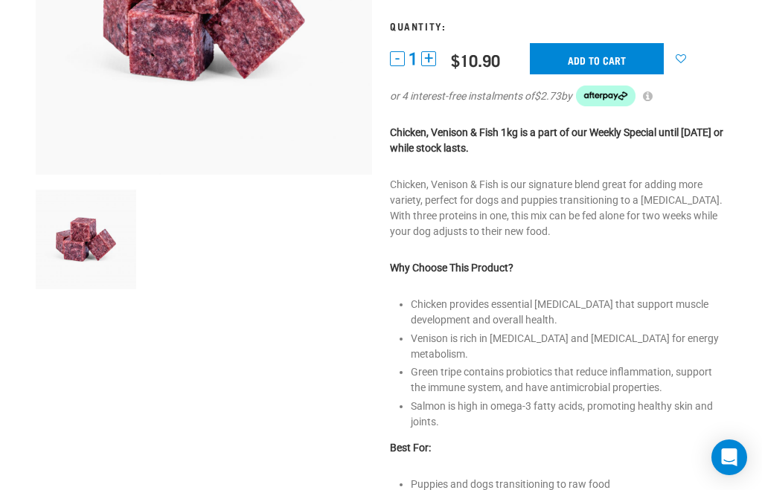
scroll to position [416, 0]
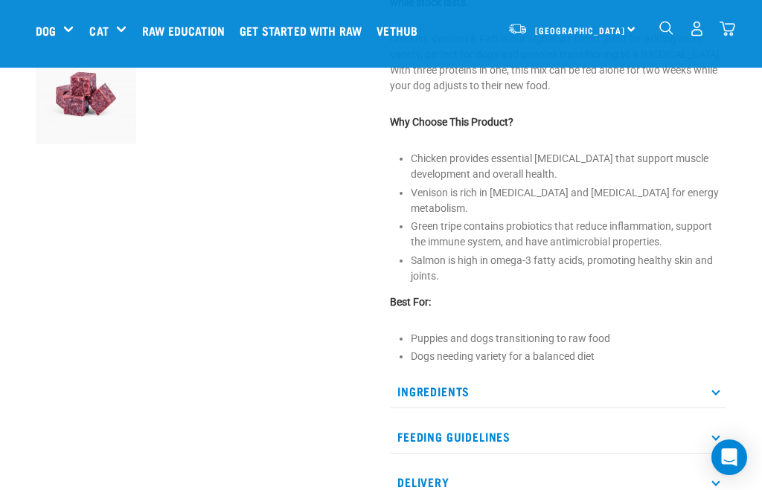
click at [720, 376] on p "Ingredients" at bounding box center [558, 391] width 336 height 33
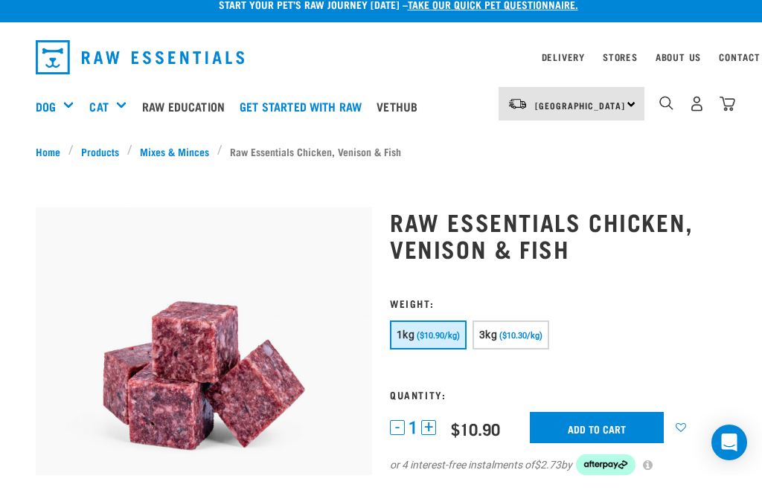
scroll to position [16, 0]
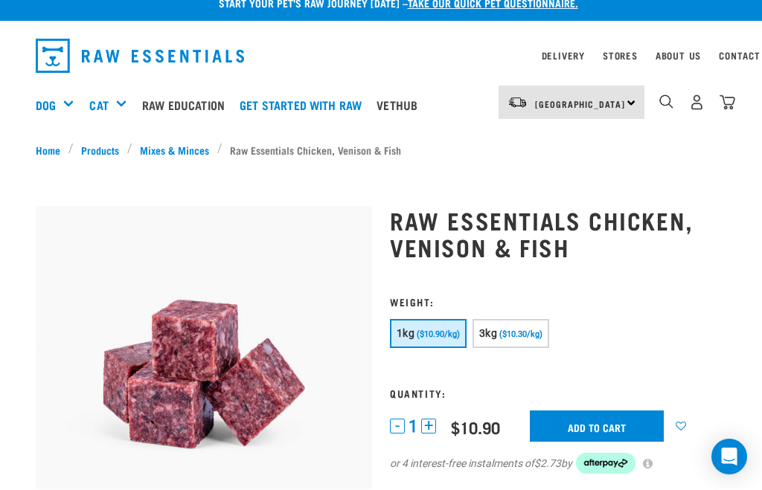
click at [694, 422] on icon at bounding box center [681, 427] width 26 height 10
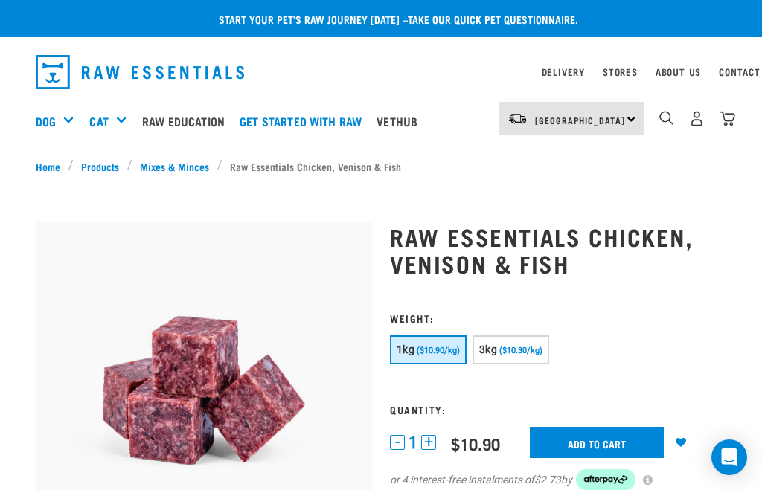
click at [609, 440] on input "Add to cart" at bounding box center [597, 442] width 134 height 31
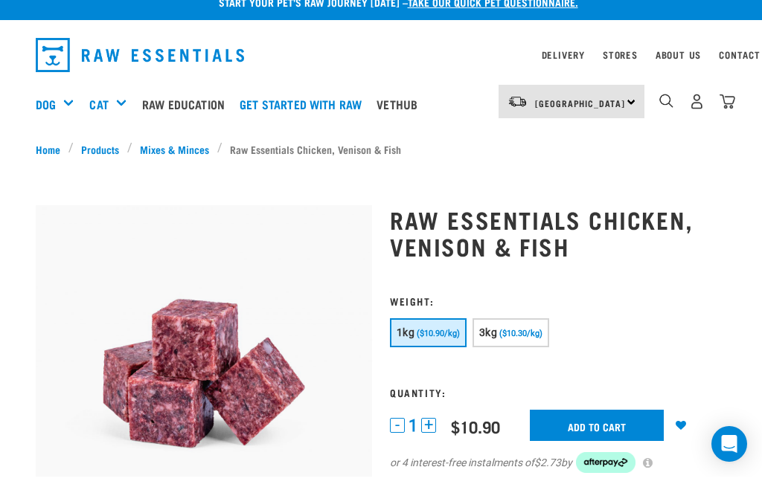
scroll to position [18, 0]
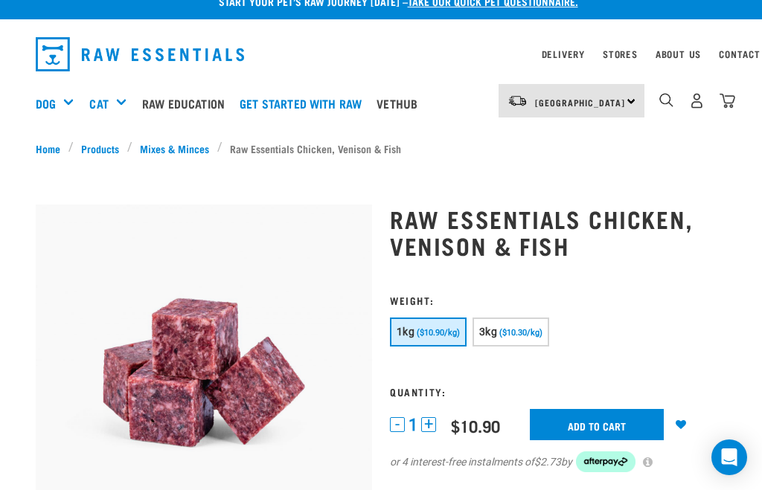
click at [732, 103] on img "dropdown navigation" at bounding box center [728, 101] width 16 height 16
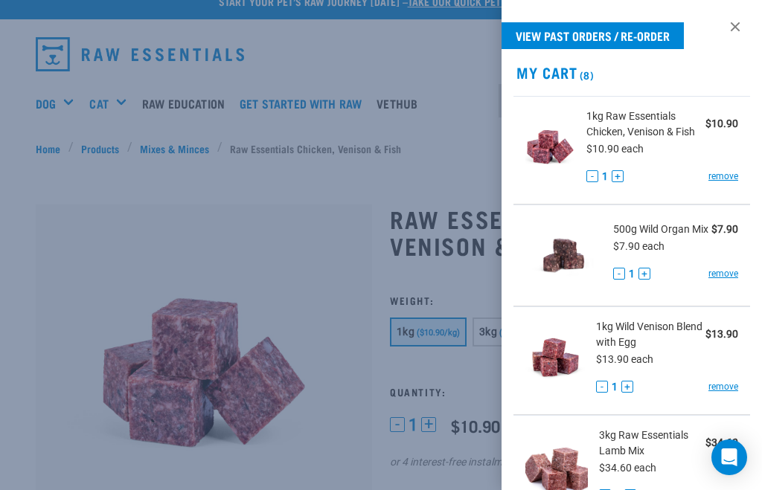
click at [321, 241] on div at bounding box center [381, 245] width 762 height 490
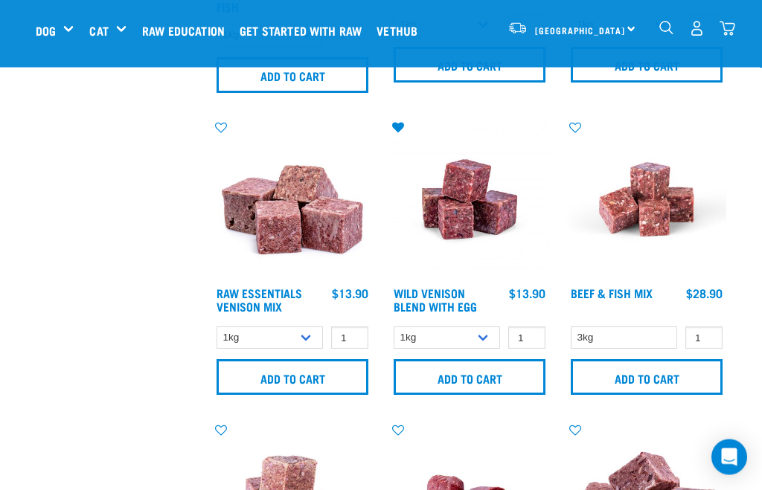
scroll to position [603, 0]
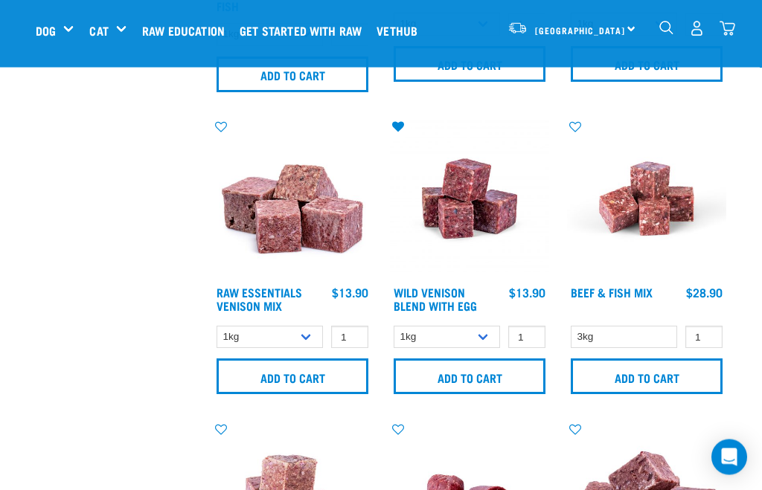
click at [285, 310] on link "Raw Essentials Venison Mix" at bounding box center [260, 300] width 86 height 20
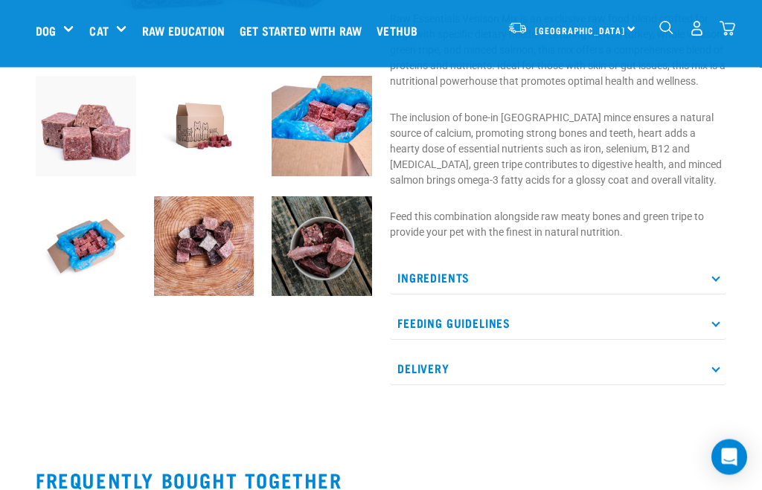
scroll to position [426, 0]
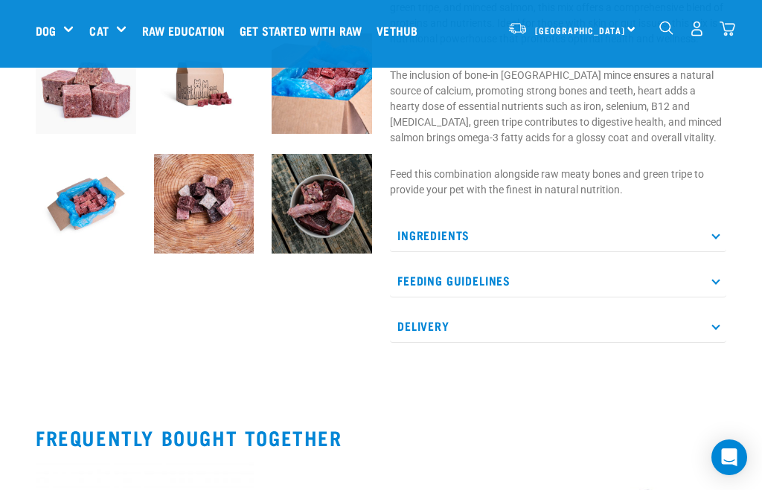
click at [718, 252] on p "Ingredients" at bounding box center [558, 235] width 336 height 33
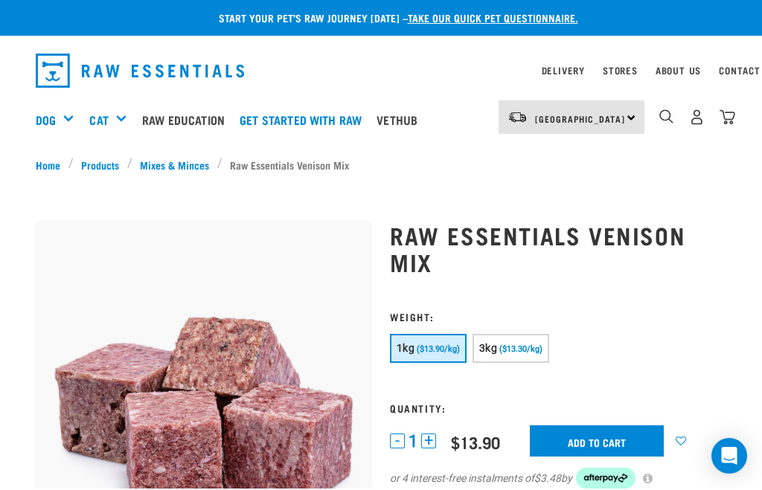
scroll to position [45, 0]
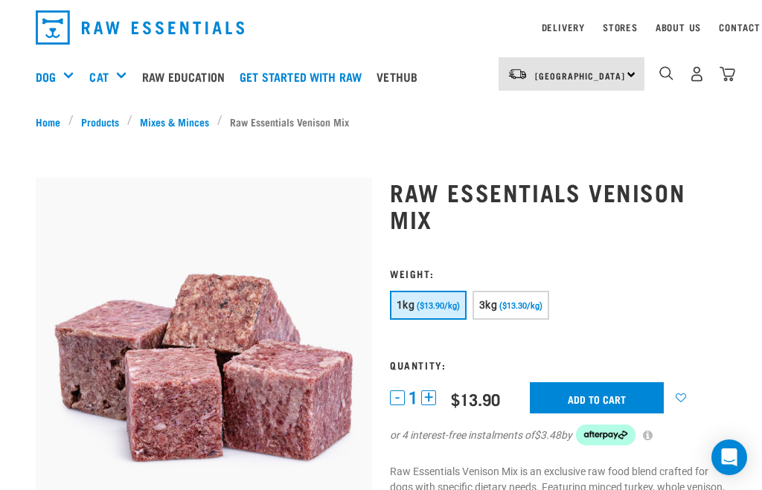
click at [694, 391] on link at bounding box center [681, 399] width 26 height 26
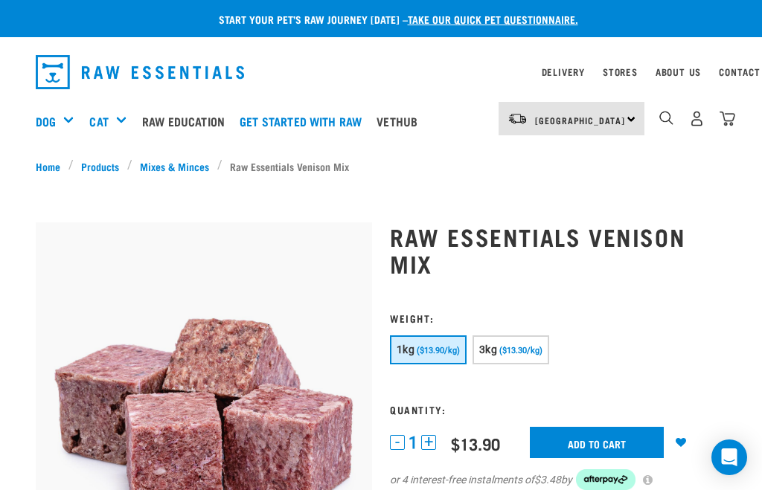
click at [748, 115] on nav "[GEOGRAPHIC_DATA] [GEOGRAPHIC_DATA] [GEOGRAPHIC_DATA] Dog Shop All Dog Rolls Cat" at bounding box center [381, 122] width 762 height 60
click at [732, 121] on img "dropdown navigation" at bounding box center [728, 119] width 16 height 16
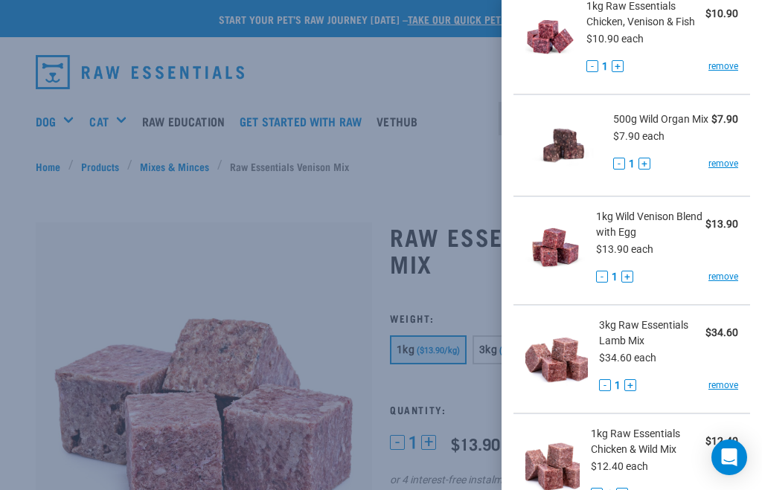
scroll to position [87, 0]
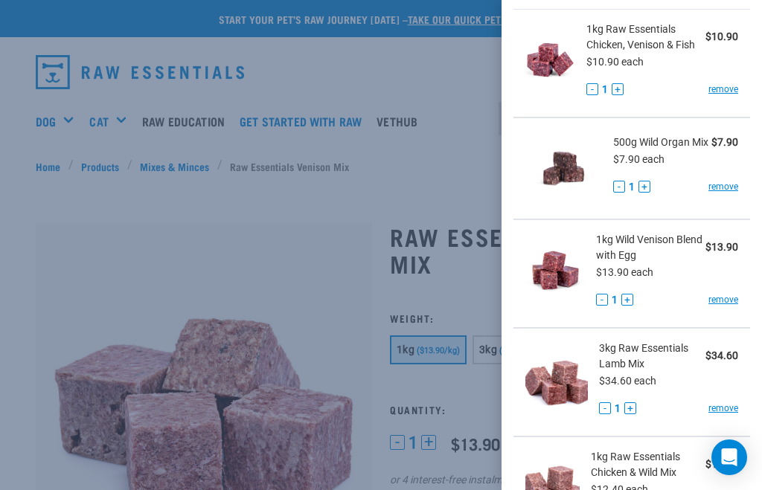
click at [303, 231] on div at bounding box center [381, 245] width 762 height 490
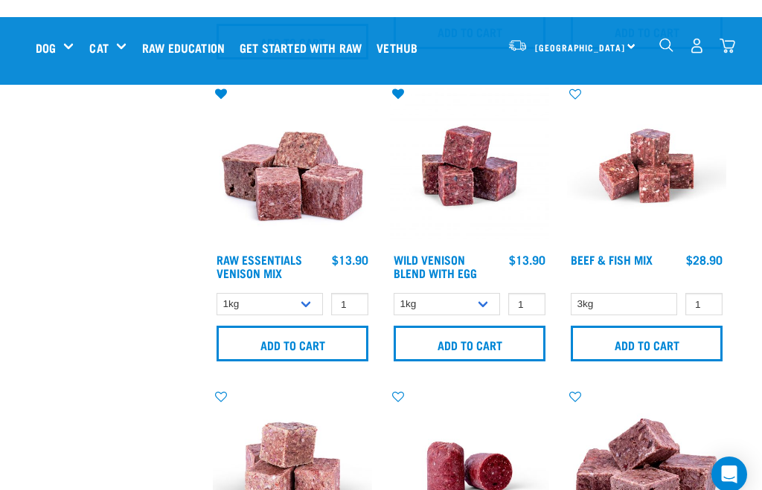
scroll to position [636, 0]
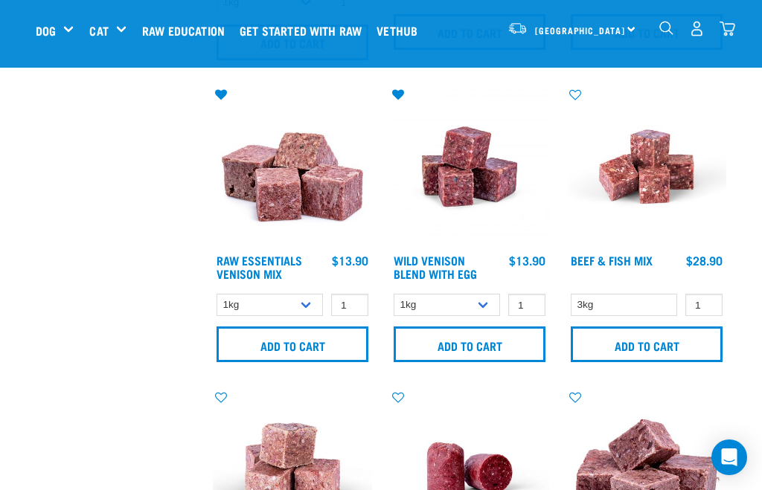
click at [697, 267] on div "$28.90" at bounding box center [704, 260] width 36 height 13
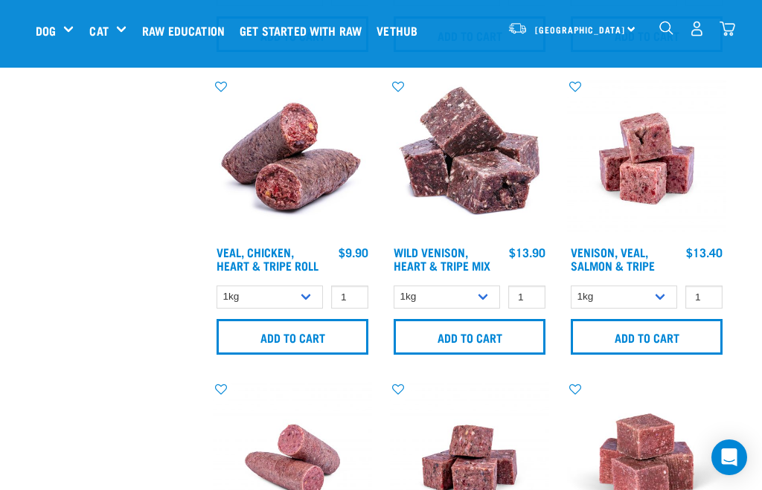
scroll to position [1853, 0]
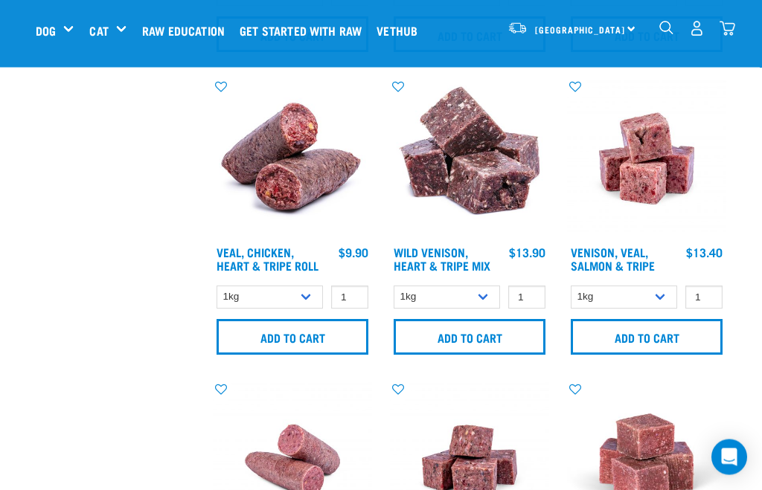
click at [586, 93] on icon at bounding box center [575, 87] width 26 height 12
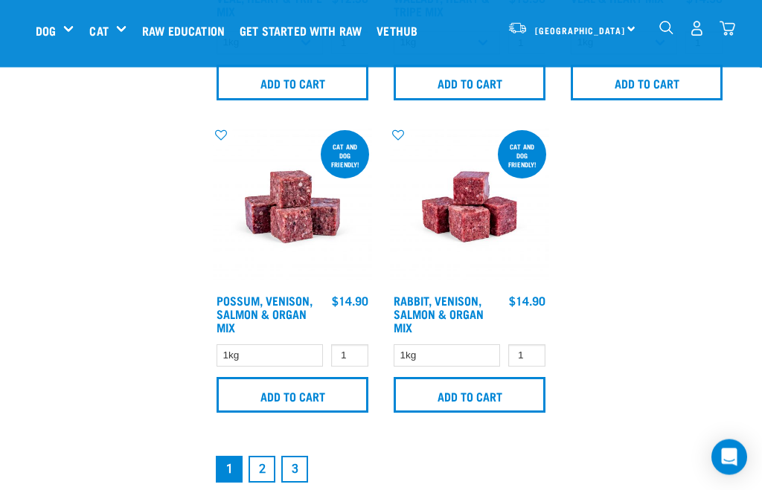
scroll to position [3027, 0]
click at [272, 483] on link "2" at bounding box center [262, 469] width 27 height 27
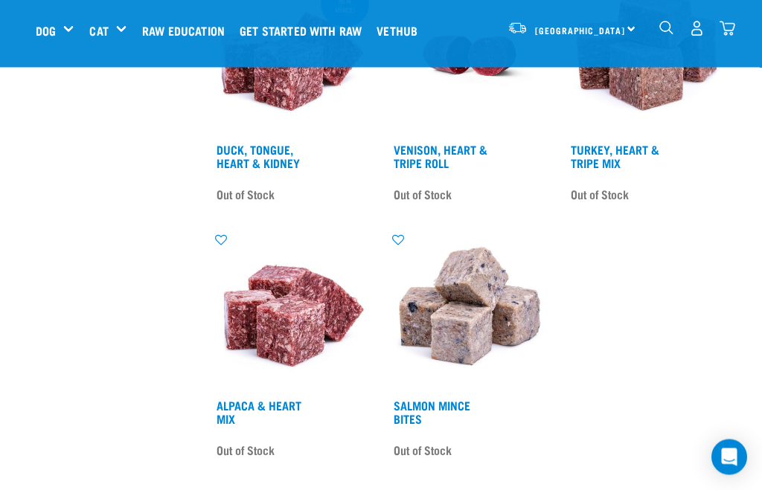
scroll to position [2852, 0]
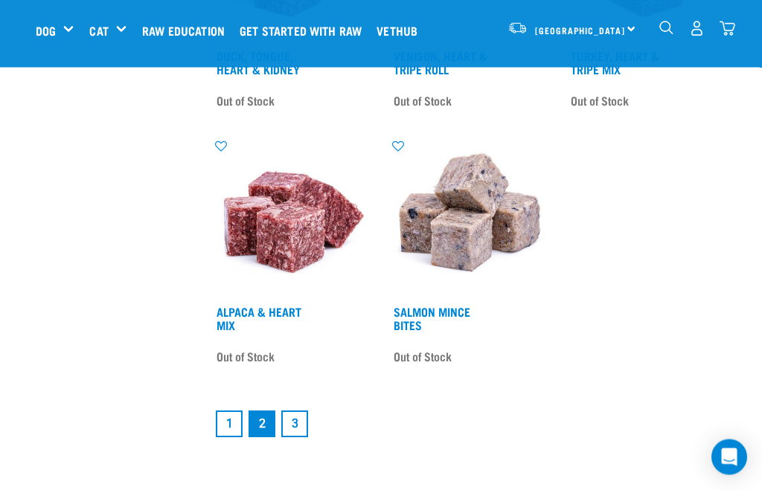
scroll to position [2976, 0]
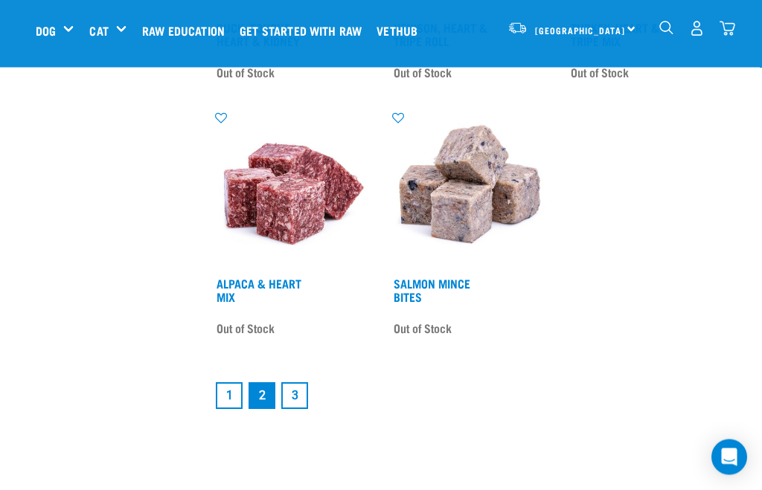
click at [307, 406] on link "3" at bounding box center [294, 396] width 27 height 27
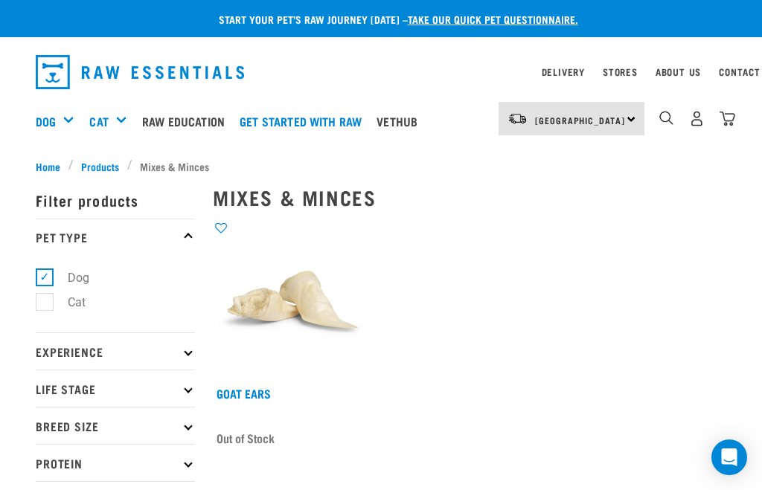
click at [0, 0] on div "Toys & Enrichment" at bounding box center [0, 0] width 0 height 0
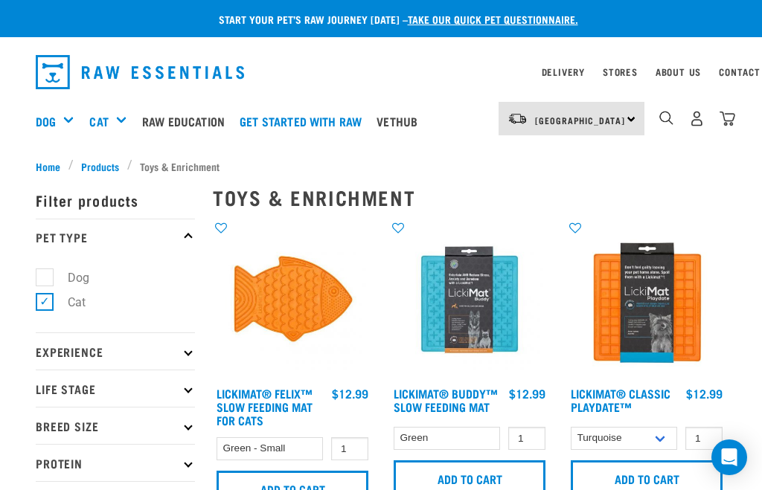
click at [100, 163] on span "Products" at bounding box center [100, 167] width 38 height 16
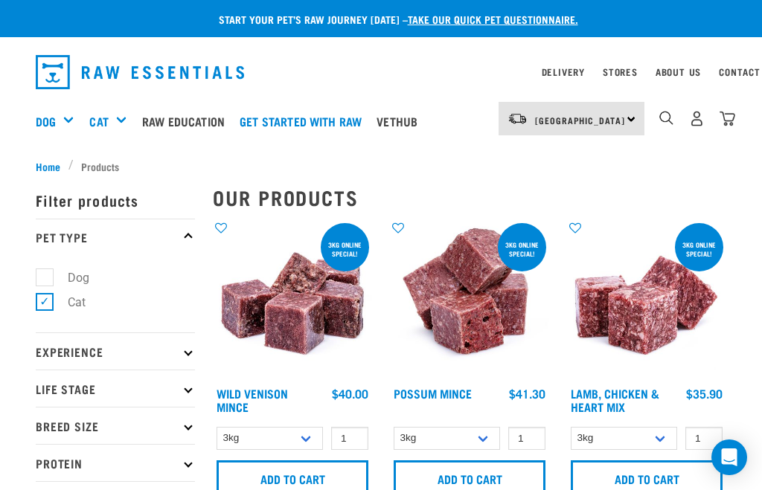
click at [0, 0] on div "Treats" at bounding box center [0, 0] width 0 height 0
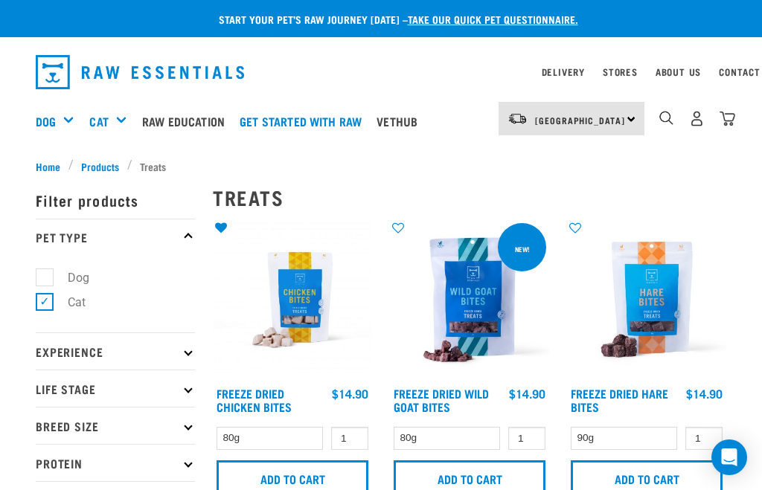
click at [111, 164] on span "Products" at bounding box center [100, 167] width 38 height 16
click at [121, 164] on link "Products" at bounding box center [101, 167] width 54 height 16
click at [107, 164] on span "Products" at bounding box center [100, 167] width 38 height 16
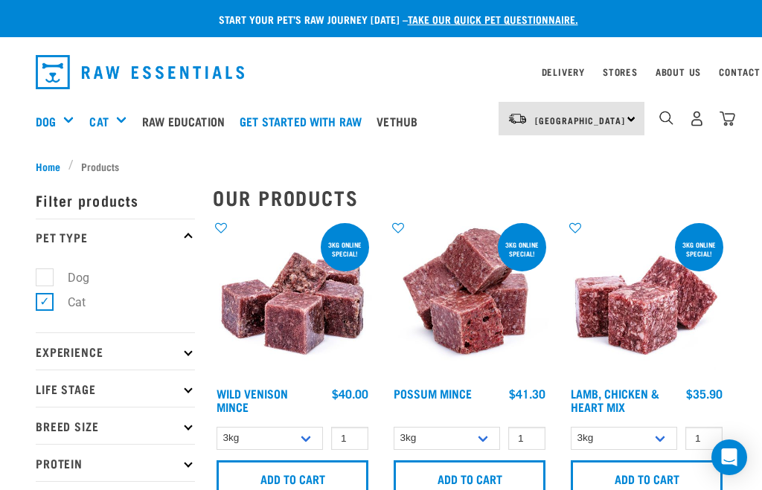
click at [111, 162] on li "Products" at bounding box center [97, 167] width 59 height 16
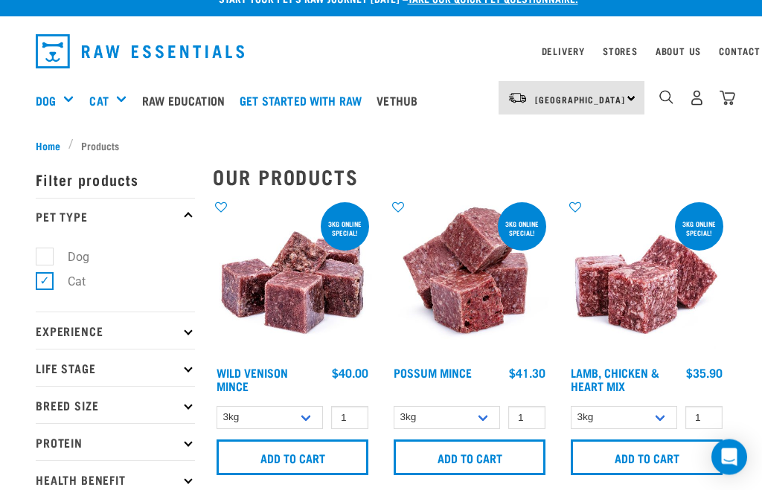
scroll to position [21, 0]
click at [0, 0] on div "Pet Care" at bounding box center [0, 0] width 0 height 0
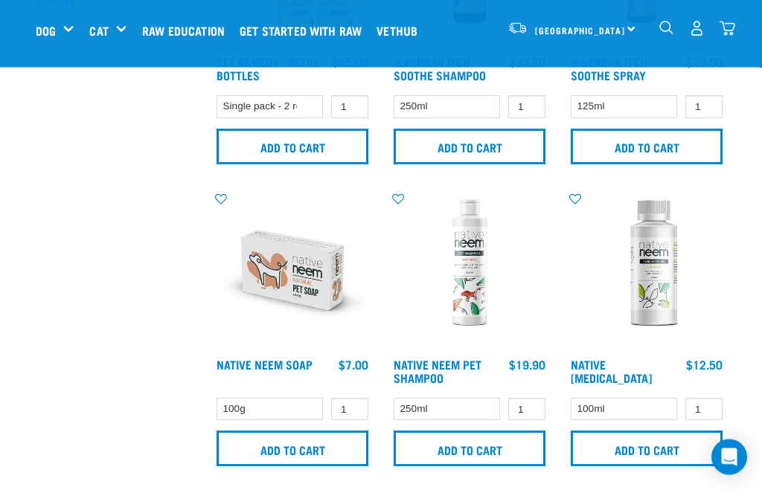
scroll to position [534, 0]
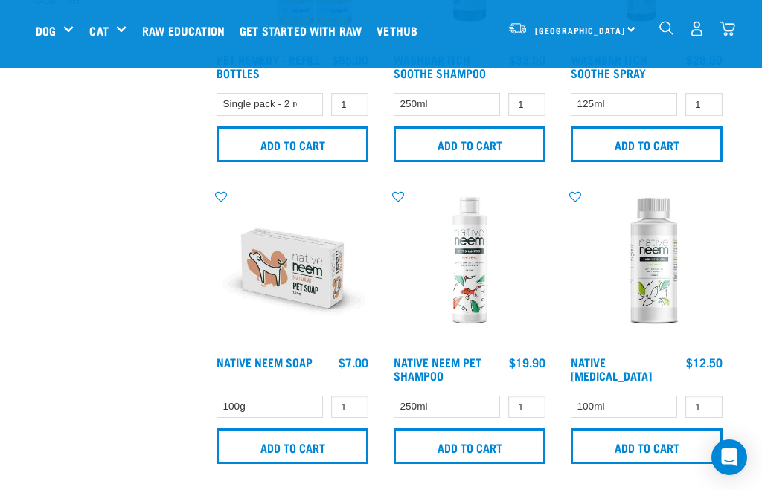
click at [287, 359] on link "Native Neem Soap" at bounding box center [265, 362] width 96 height 7
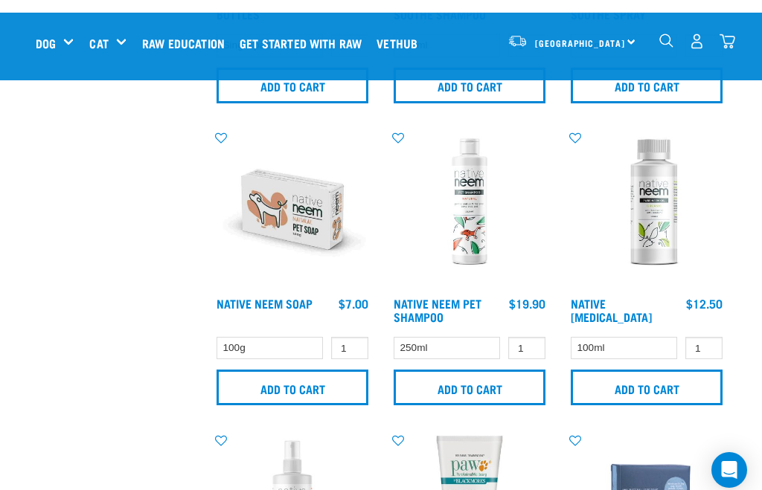
scroll to position [592, 0]
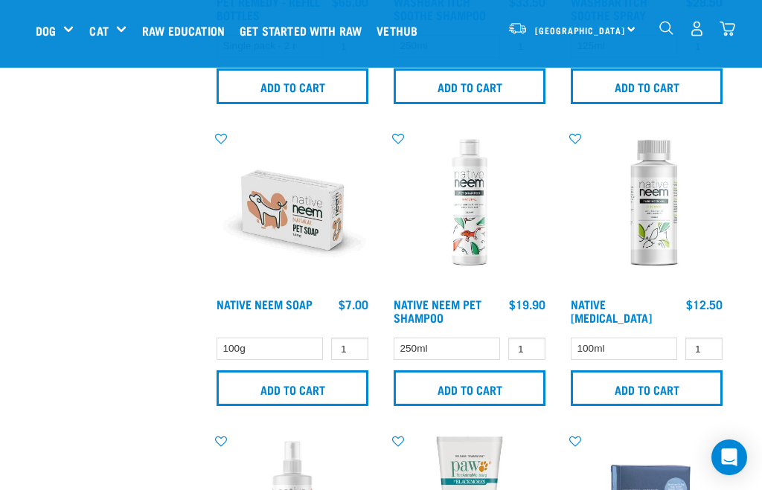
click at [639, 301] on link "Native [MEDICAL_DATA]" at bounding box center [611, 311] width 81 height 20
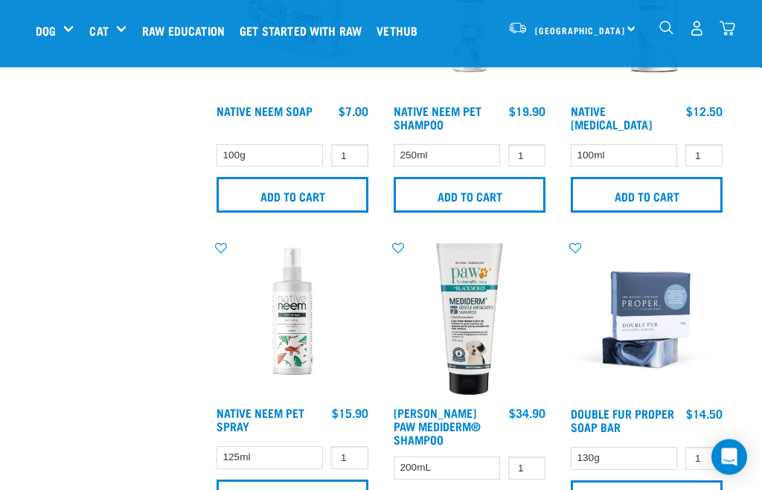
scroll to position [785, 0]
click at [247, 415] on link "Native Neem Pet Spray" at bounding box center [261, 419] width 88 height 20
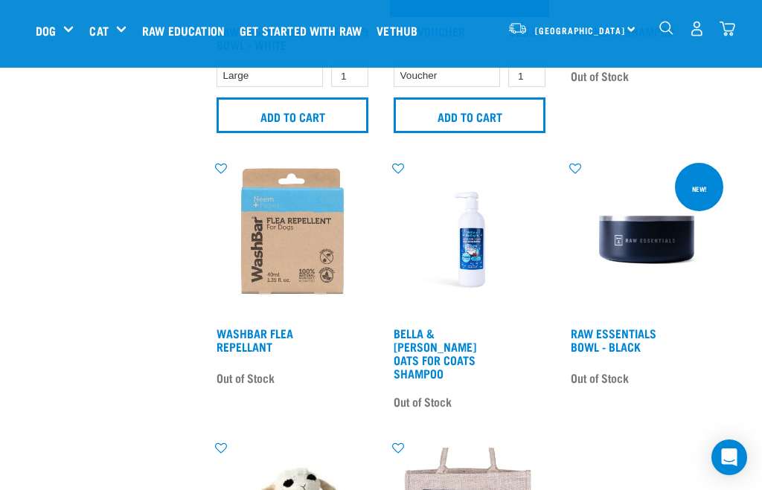
scroll to position [2701, 0]
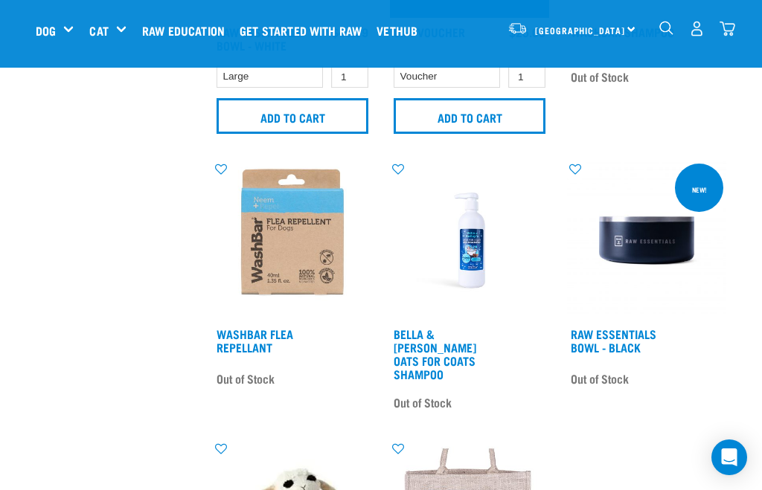
click at [258, 351] on link "WashBar Flea Repellant" at bounding box center [255, 340] width 77 height 20
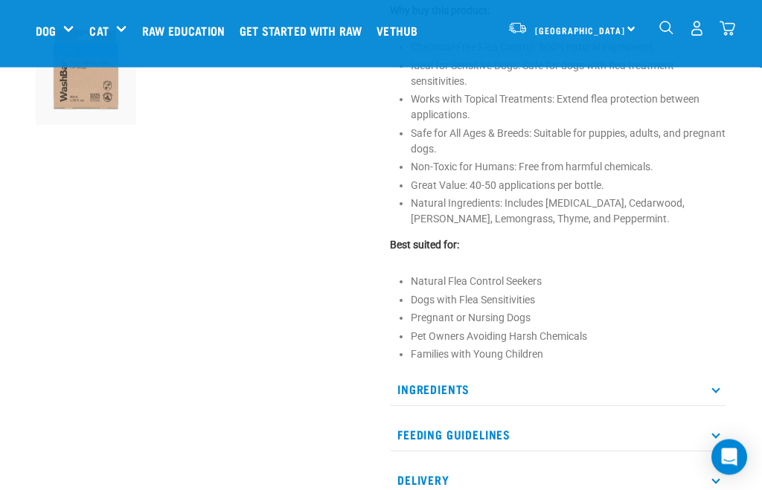
scroll to position [438, 0]
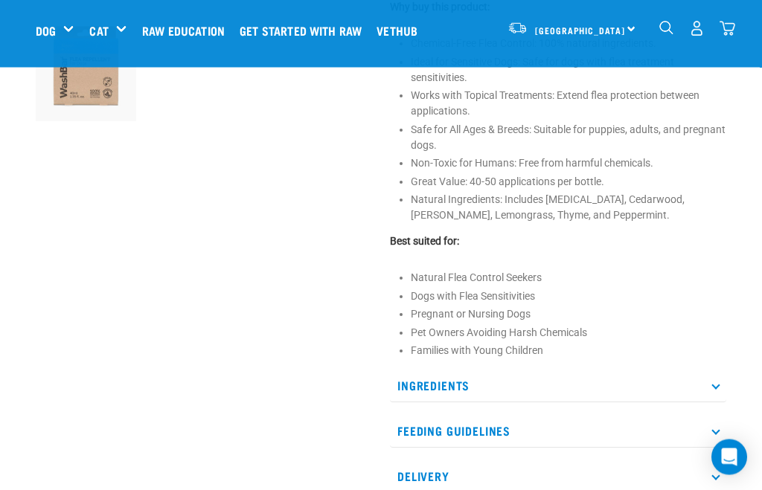
click at [721, 387] on p "Ingredients" at bounding box center [558, 386] width 336 height 33
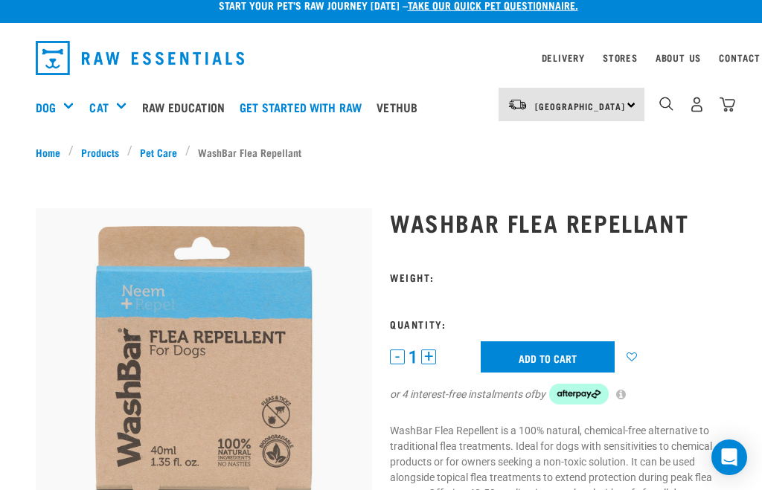
scroll to position [0, 0]
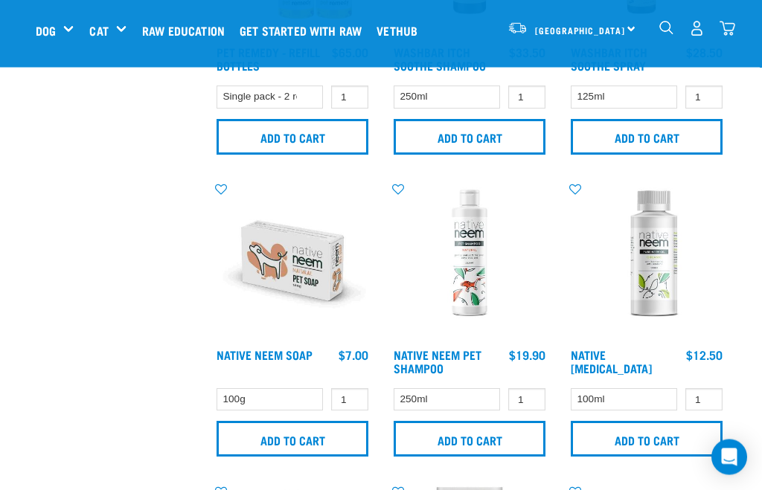
scroll to position [544, 0]
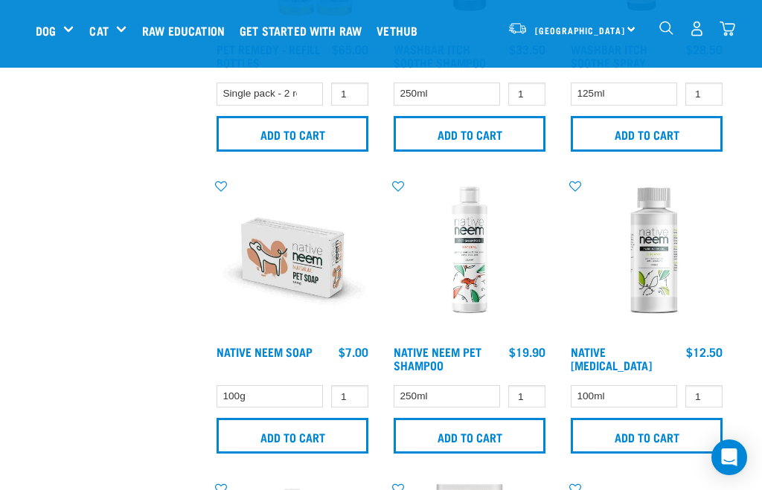
click at [352, 432] on input "Add to cart" at bounding box center [293, 436] width 152 height 36
click at [727, 29] on img "dropdown navigation" at bounding box center [728, 29] width 16 height 16
click at [733, 28] on img "dropdown navigation" at bounding box center [728, 29] width 16 height 16
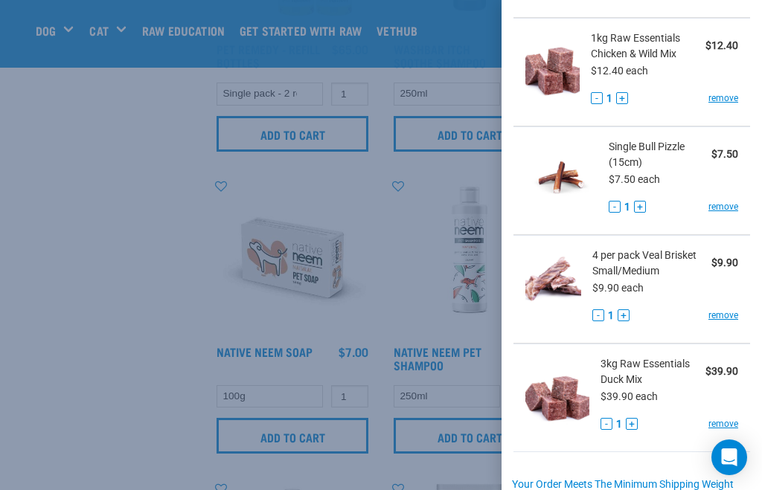
scroll to position [617, 0]
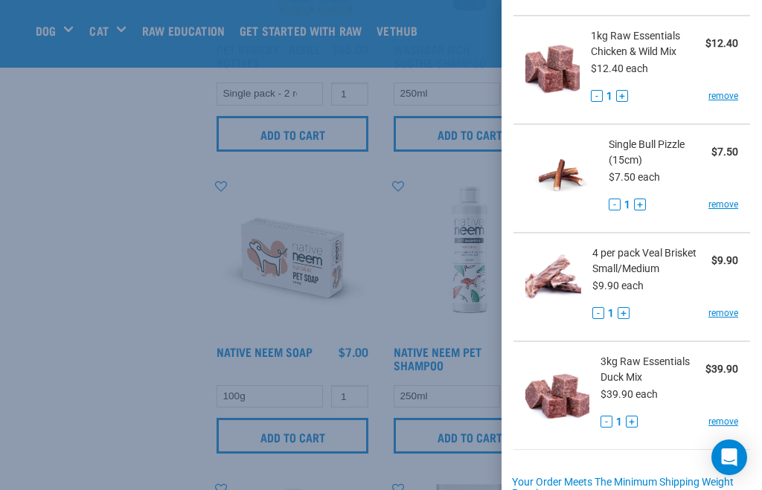
click at [633, 374] on span "3kg Raw Essentials Duck Mix" at bounding box center [653, 369] width 105 height 31
click at [621, 380] on span "3kg Raw Essentials Duck Mix" at bounding box center [653, 369] width 105 height 31
click at [402, 227] on div at bounding box center [381, 245] width 762 height 490
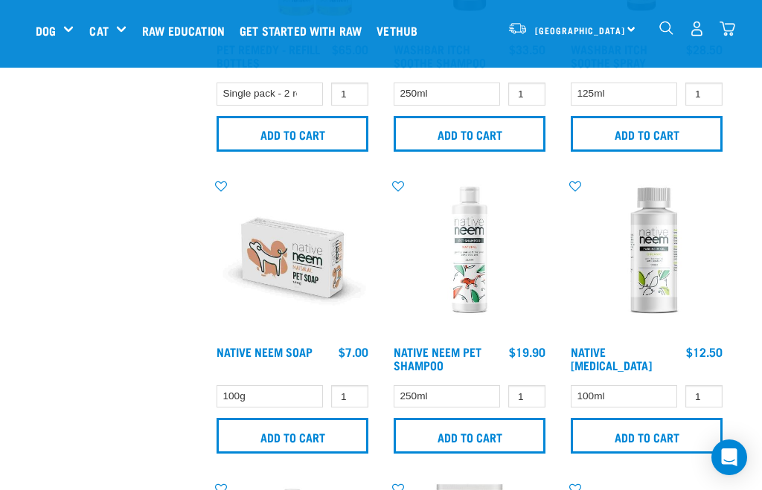
click at [698, 25] on img "dropdown navigation" at bounding box center [697, 29] width 16 height 16
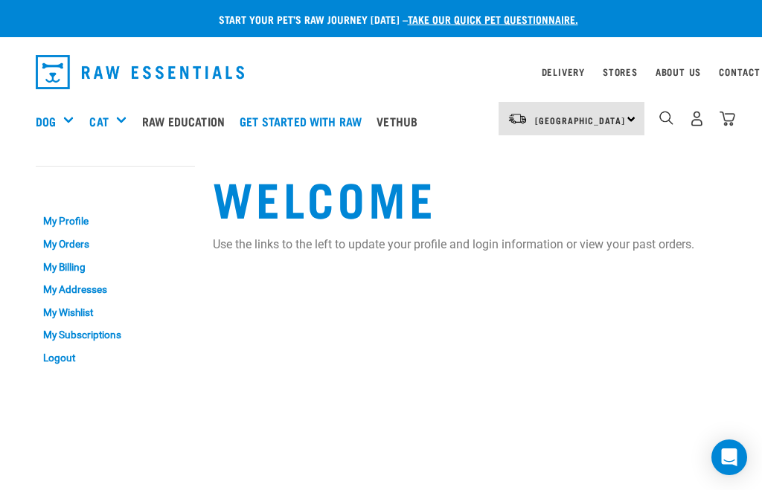
click at [115, 317] on link "My Wishlist" at bounding box center [115, 312] width 159 height 23
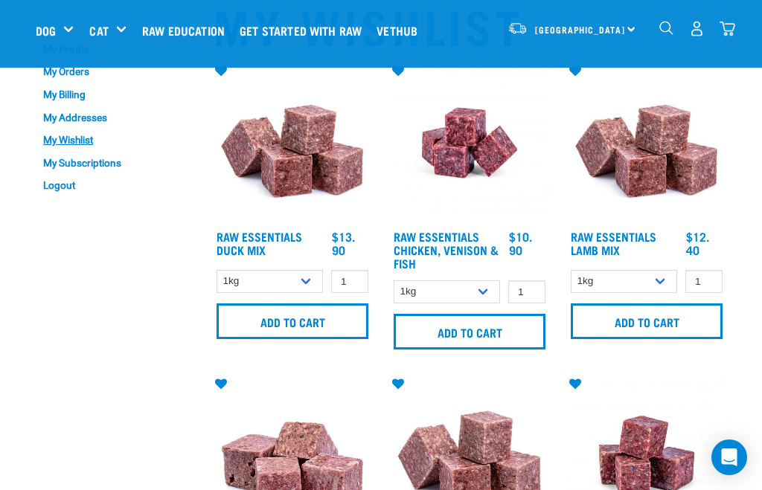
scroll to position [61, 0]
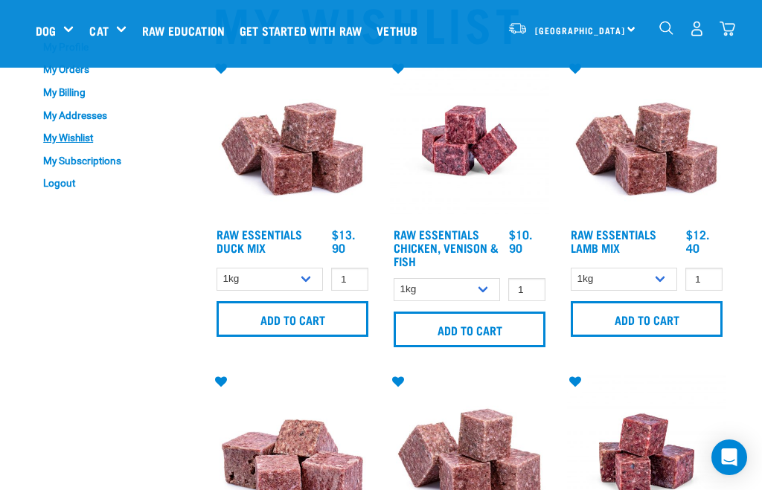
click at [479, 234] on link "Raw Essentials Chicken, Venison & Fish" at bounding box center [446, 247] width 105 height 33
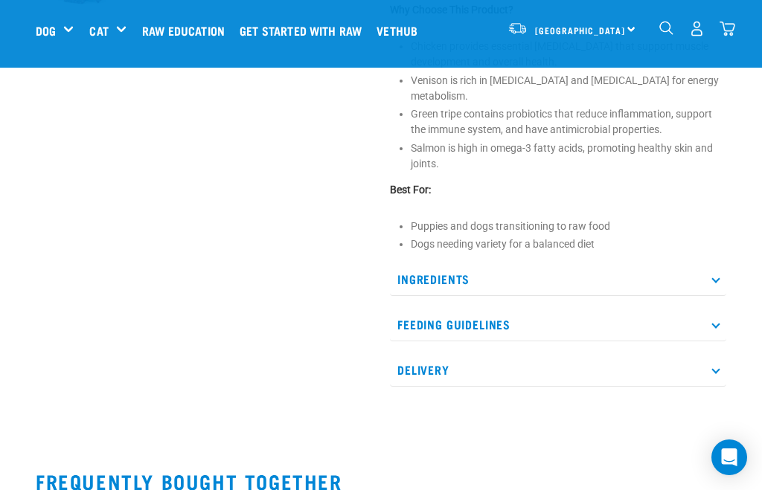
scroll to position [557, 0]
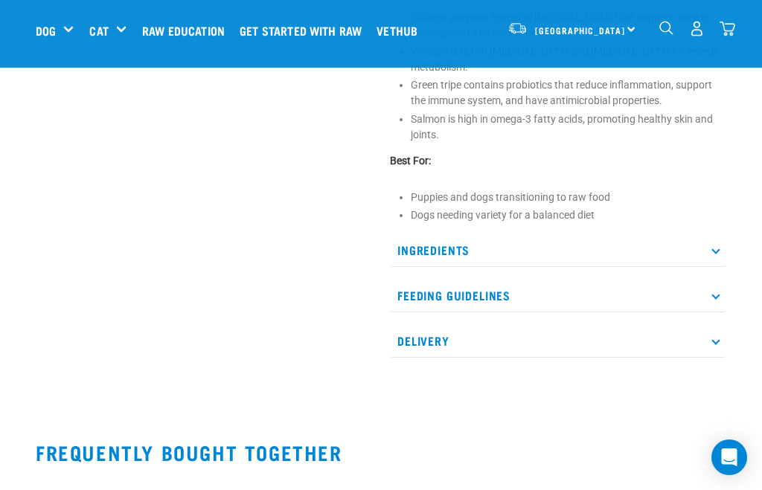
click at [709, 236] on p "Ingredients" at bounding box center [558, 250] width 336 height 33
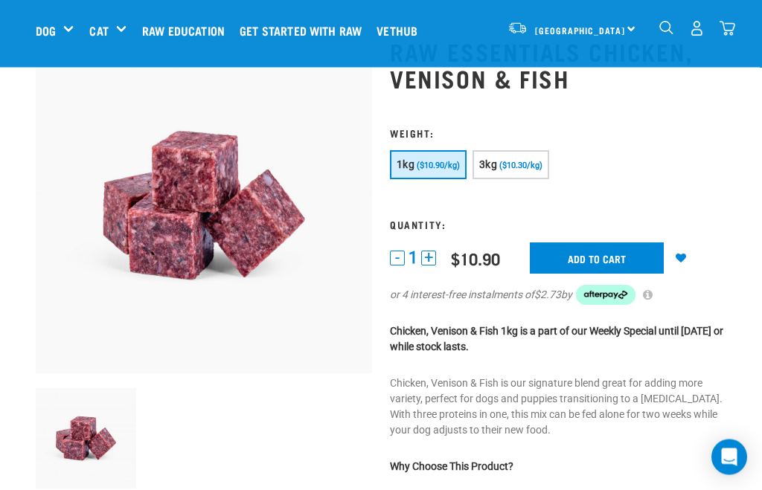
scroll to position [0, 0]
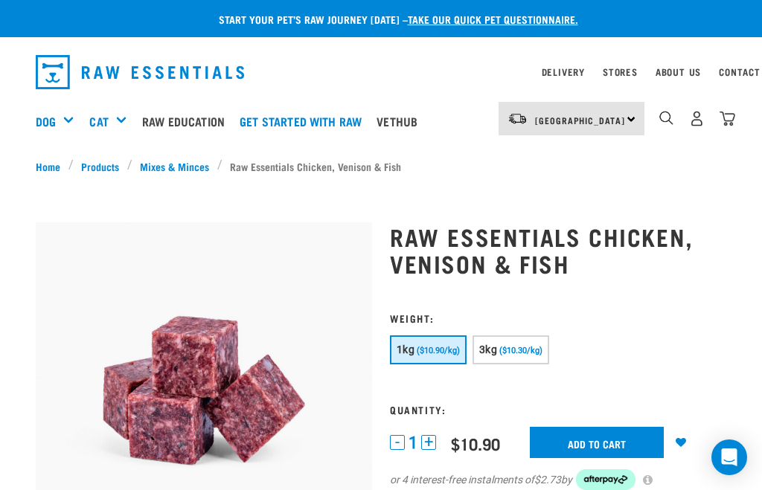
click at [614, 440] on input "Add to cart" at bounding box center [597, 442] width 134 height 31
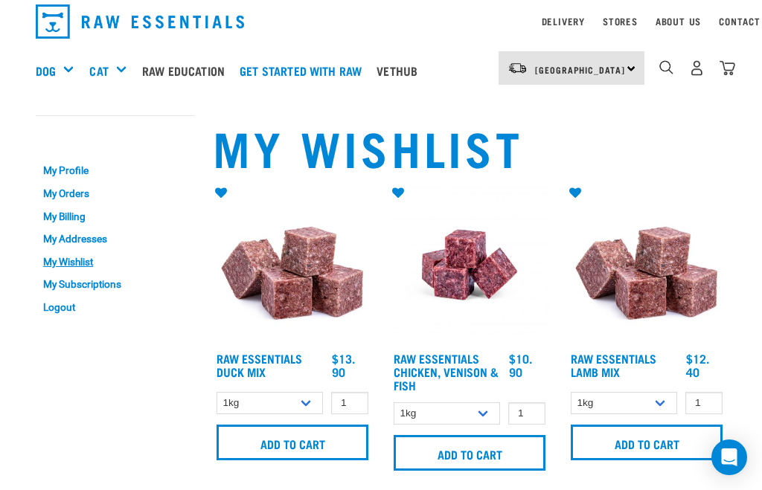
click at [733, 69] on img "dropdown navigation" at bounding box center [728, 68] width 16 height 16
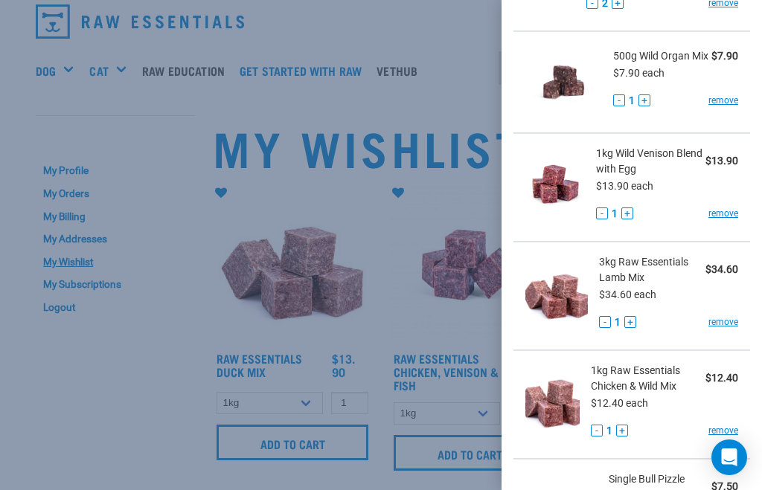
scroll to position [287, 0]
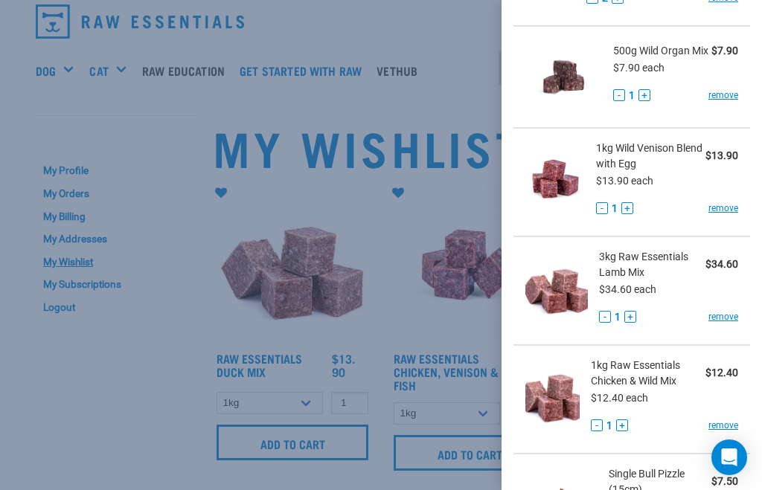
click at [386, 231] on div at bounding box center [381, 245] width 762 height 490
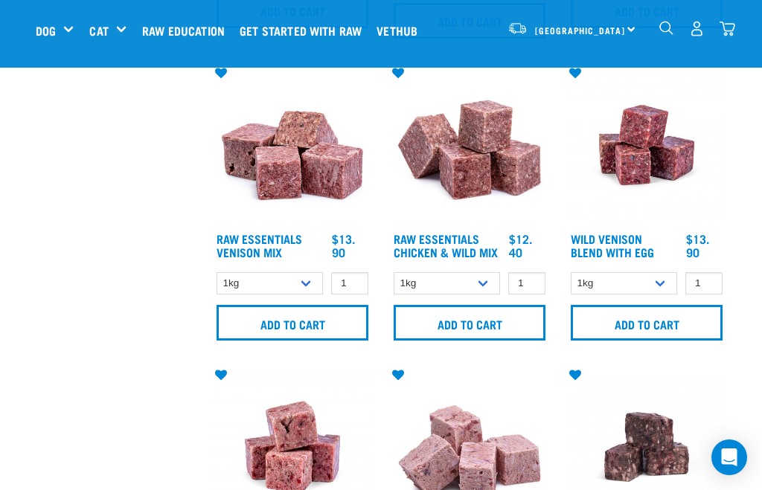
scroll to position [369, 0]
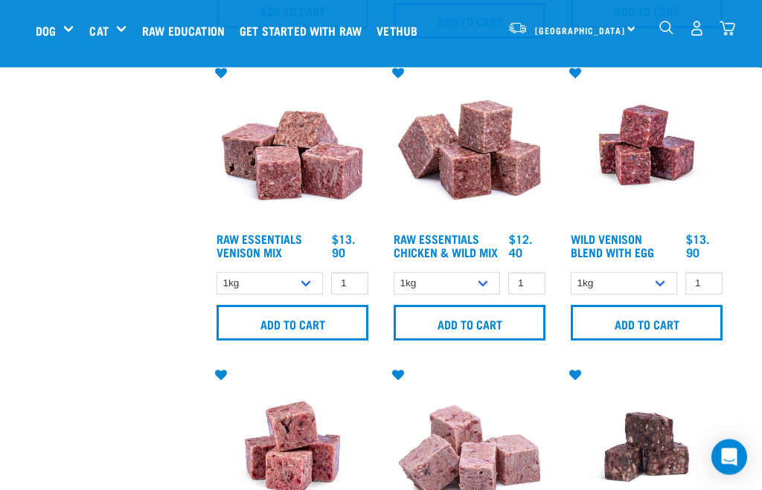
click at [639, 221] on img at bounding box center [646, 145] width 159 height 159
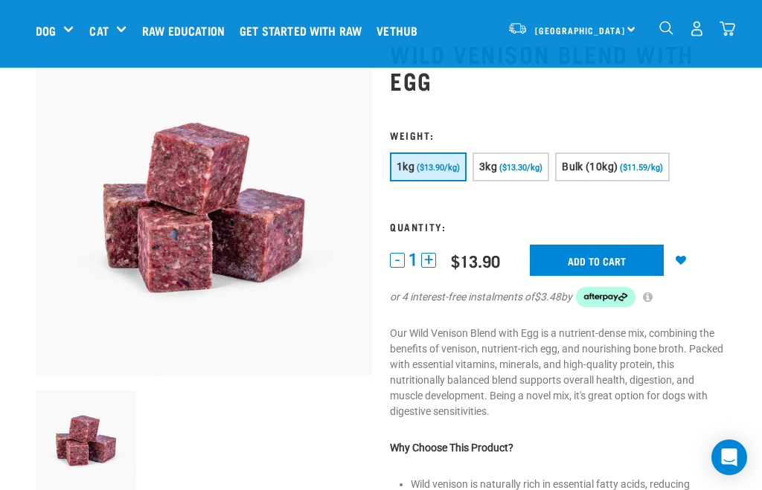
scroll to position [70, 0]
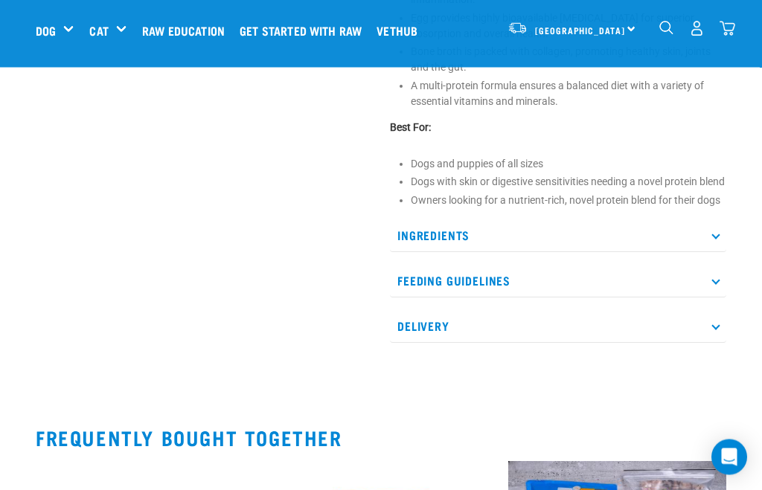
click at [720, 246] on p "Ingredients" at bounding box center [558, 236] width 336 height 33
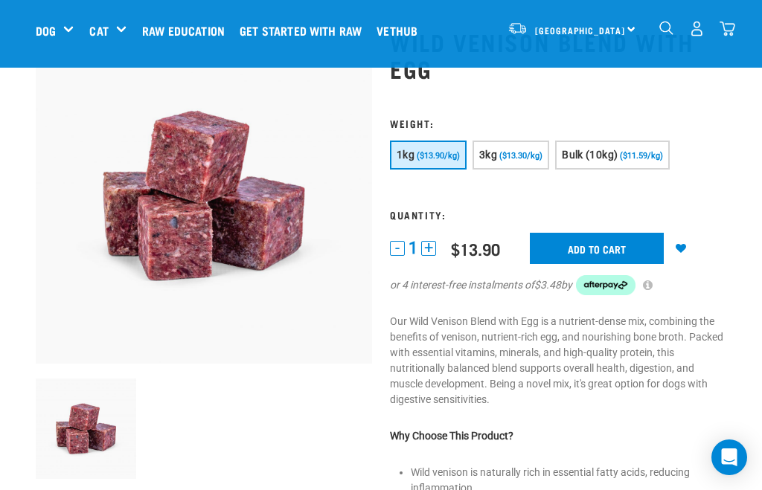
scroll to position [0, 0]
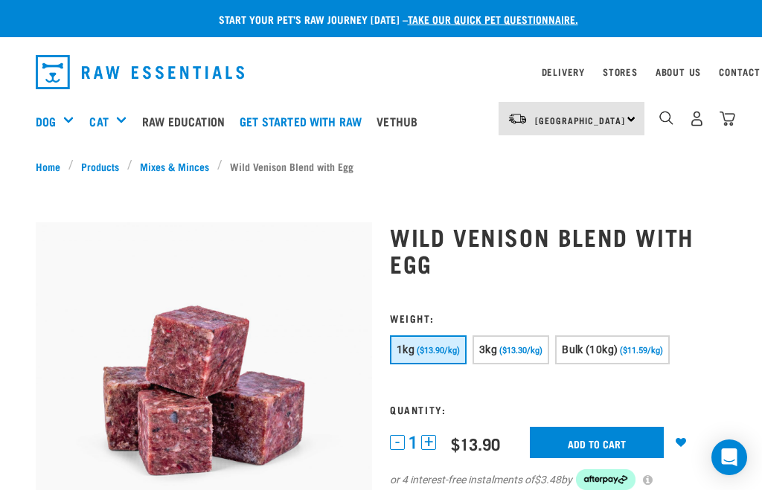
click at [729, 116] on img "dropdown navigation" at bounding box center [728, 119] width 16 height 16
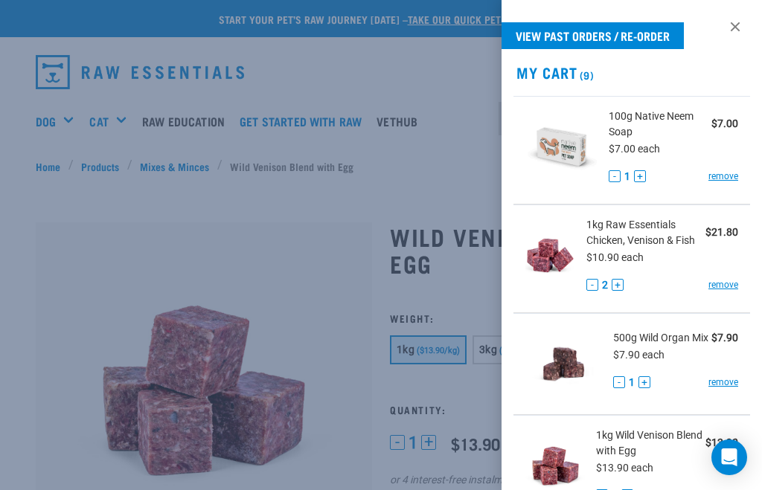
click at [669, 34] on link "View past orders / re-order" at bounding box center [593, 35] width 182 height 27
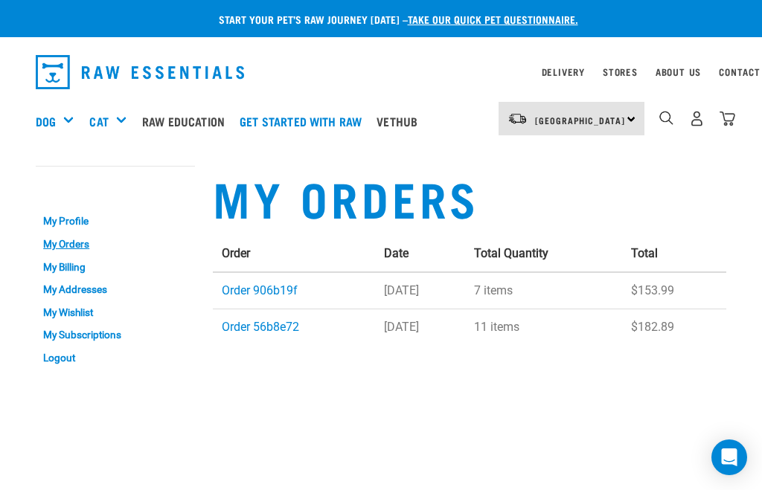
click at [731, 121] on img "dropdown navigation" at bounding box center [728, 119] width 16 height 16
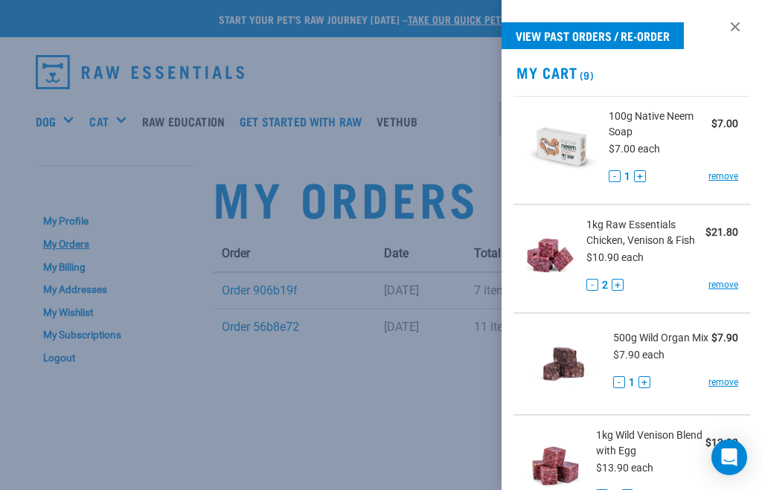
click at [558, 73] on h2 "My Cart (9)" at bounding box center [632, 72] width 260 height 17
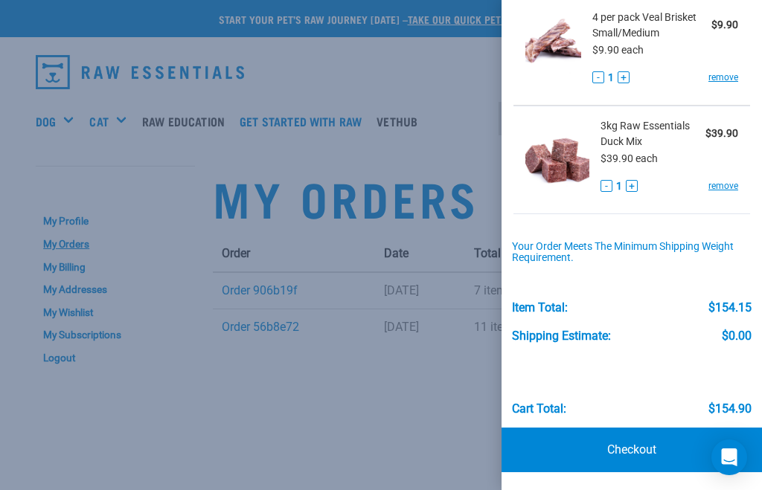
scroll to position [858, 0]
click at [638, 441] on link "Checkout" at bounding box center [632, 450] width 260 height 45
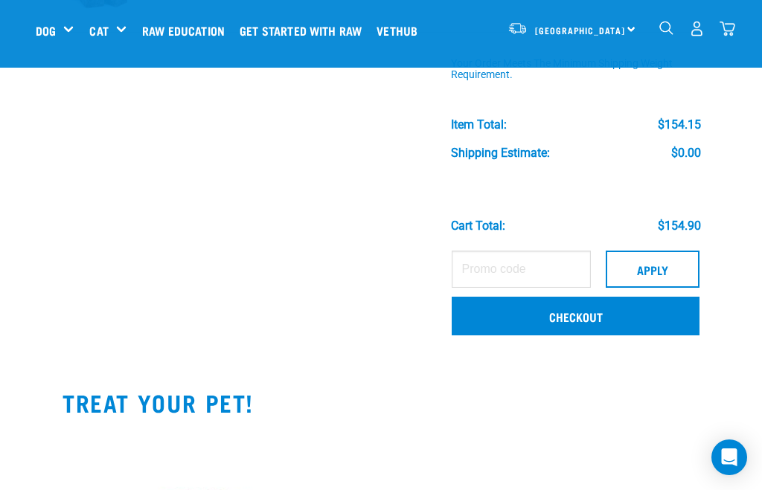
scroll to position [965, 0]
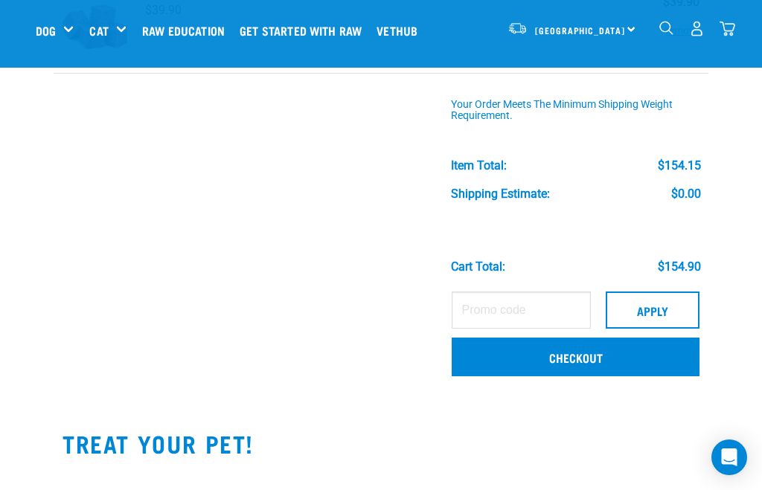
click at [657, 356] on link "Checkout" at bounding box center [576, 357] width 248 height 39
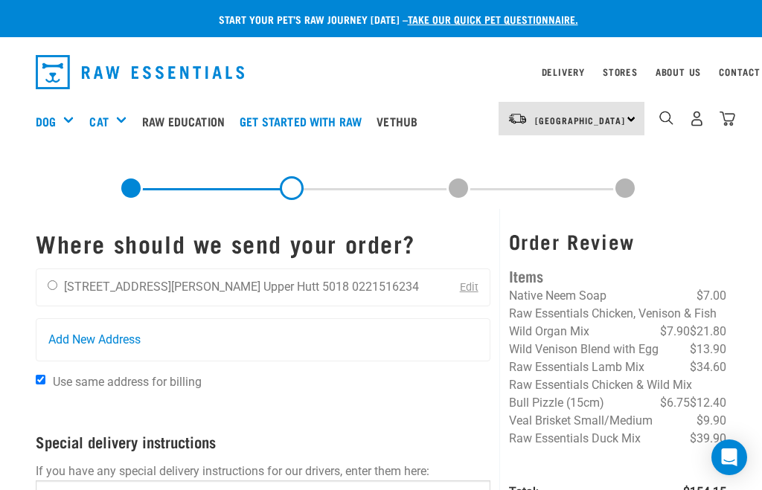
click at [57, 283] on input "radio" at bounding box center [53, 286] width 10 height 10
radio input "true"
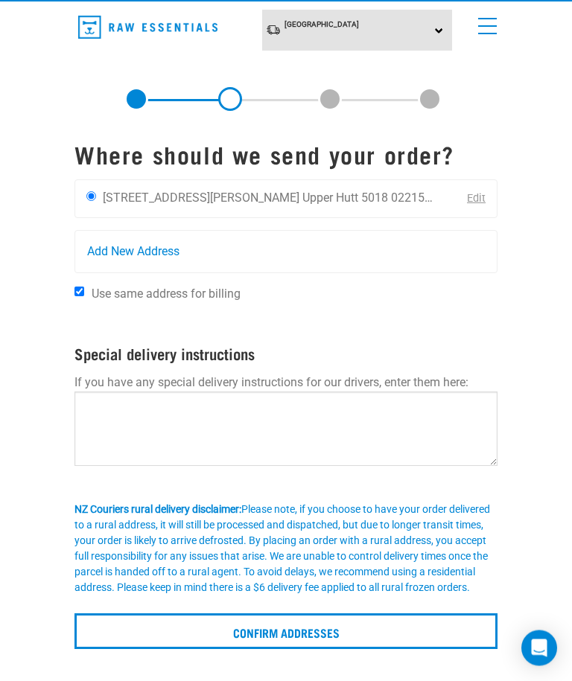
scroll to position [36, 0]
click at [388, 490] on input "Confirm addresses" at bounding box center [285, 631] width 423 height 36
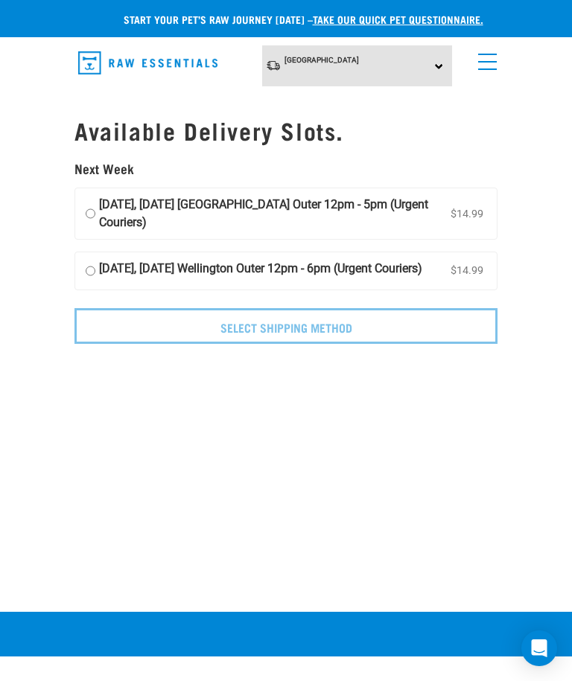
click at [92, 196] on input "18 September, Thursday Wellington Outer 12pm - 5pm (Urgent Couriers) $14.99" at bounding box center [91, 214] width 10 height 36
radio input "true"
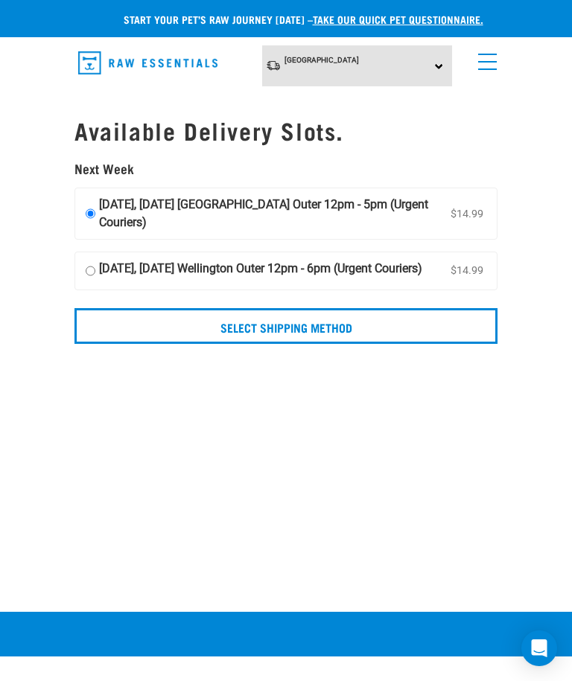
click at [429, 335] on input "Select Shipping Method" at bounding box center [285, 326] width 423 height 36
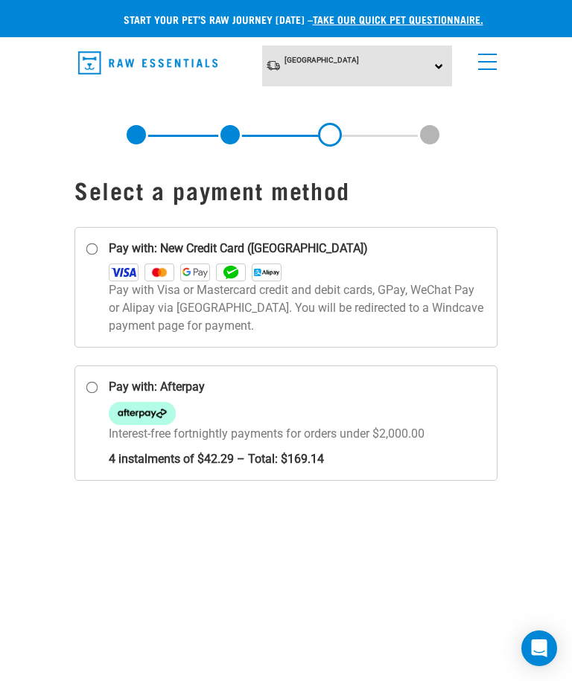
click at [92, 260] on label "Pay with: New Credit Card (Windcave)" at bounding box center [285, 287] width 423 height 121
click at [92, 255] on input "Pay with: New Credit Card (Windcave)" at bounding box center [92, 249] width 12 height 12
radio input "true"
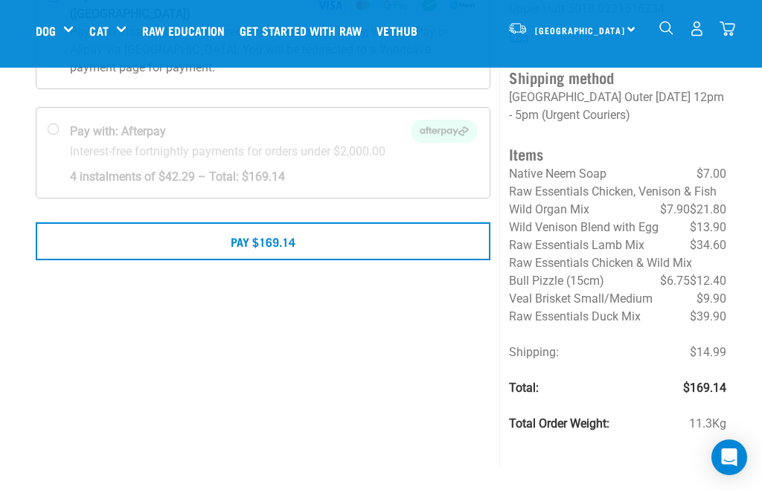
scroll to position [174, 0]
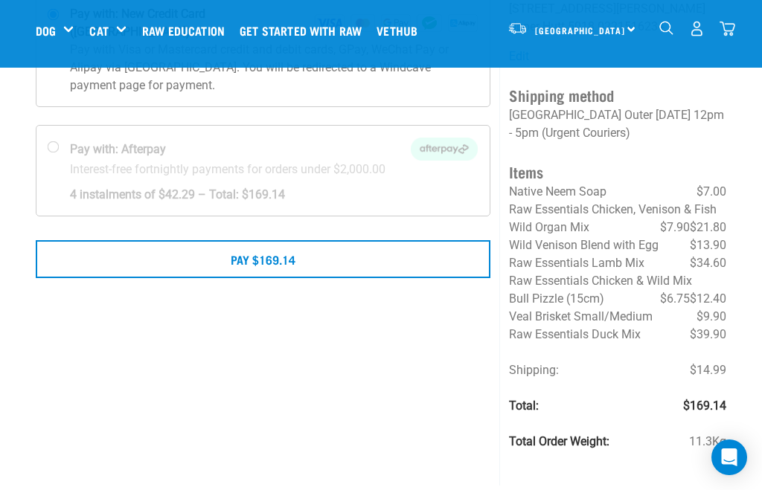
click at [441, 242] on button "Pay $169.14" at bounding box center [263, 258] width 455 height 37
